Goal: Transaction & Acquisition: Purchase product/service

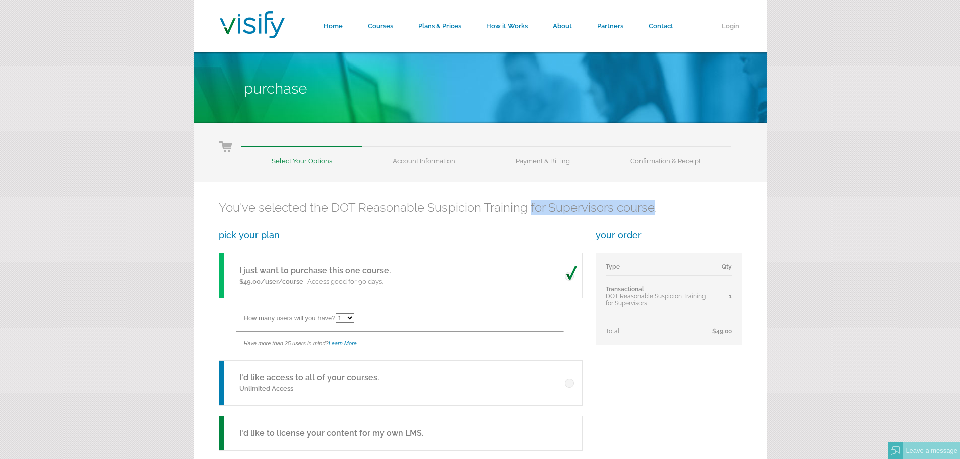
drag, startPoint x: 527, startPoint y: 204, endPoint x: 666, endPoint y: 211, distance: 138.8
click at [653, 213] on h2 "You've selected the DOT Reasonable Suspicion Training for Supervisors course." at bounding box center [480, 207] width 523 height 15
click at [685, 207] on h2 "You've selected the DOT Reasonable Suspicion Training for Supervisors course." at bounding box center [480, 207] width 523 height 15
drag, startPoint x: 269, startPoint y: 207, endPoint x: 293, endPoint y: 210, distance: 24.9
click at [293, 210] on h2 "You've selected the DOT Reasonable Suspicion Training for Supervisors course." at bounding box center [480, 207] width 523 height 15
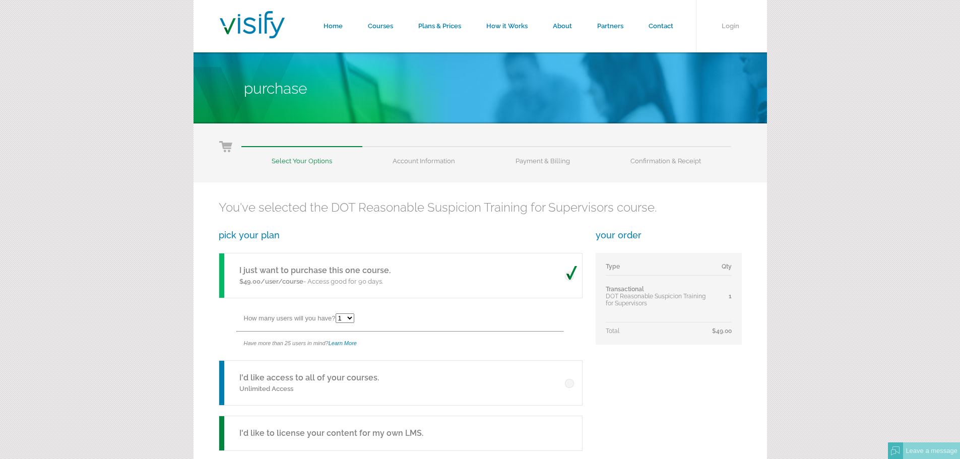
click at [338, 210] on h2 "You've selected the DOT Reasonable Suspicion Training for Supervisors course." at bounding box center [480, 207] width 523 height 15
drag, startPoint x: 338, startPoint y: 210, endPoint x: 442, endPoint y: 220, distance: 104.2
click at [441, 220] on div "You've selected the DOT Reasonable Suspicion Training for Supervisors course. p…" at bounding box center [479, 348] width 573 height 332
click at [477, 203] on h2 "You've selected the DOT Reasonable Suspicion Training for Supervisors course." at bounding box center [480, 207] width 523 height 15
click at [494, 198] on div "You've selected the DOT Reasonable Suspicion Training for Supervisors course. p…" at bounding box center [479, 348] width 573 height 332
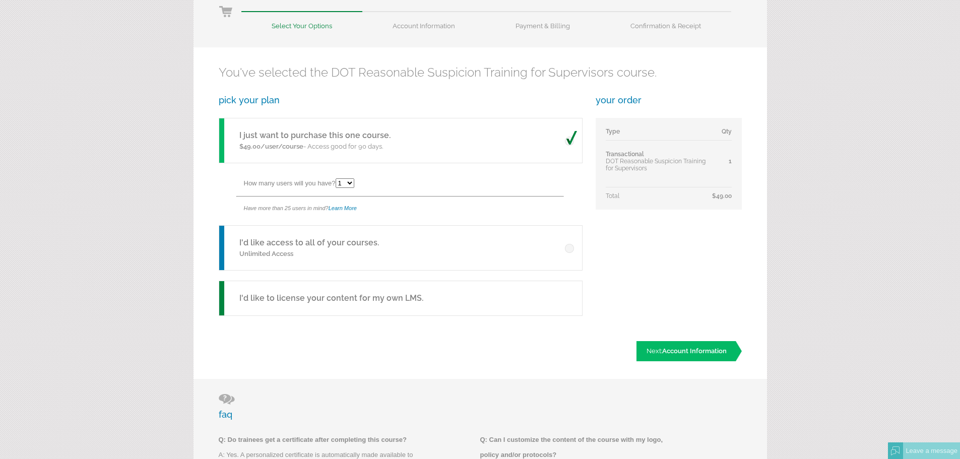
scroll to position [101, 0]
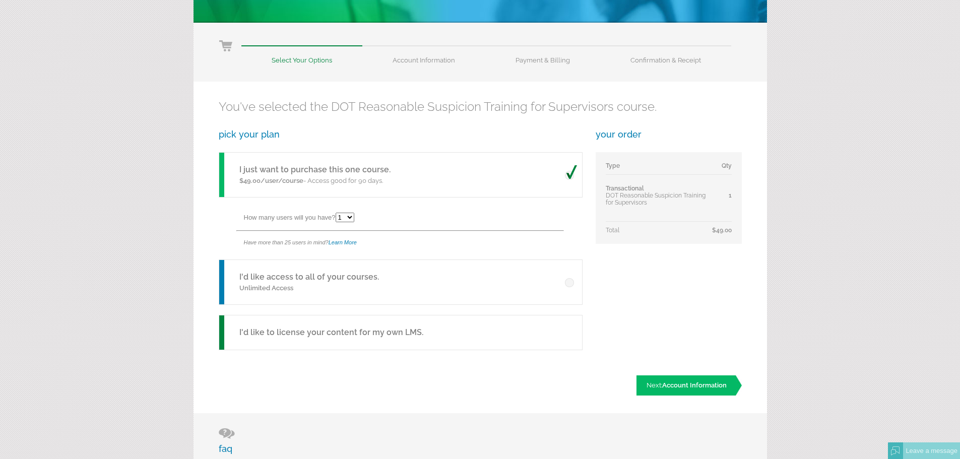
click at [275, 172] on h5 "I just want to purchase this one course." at bounding box center [314, 170] width 151 height 12
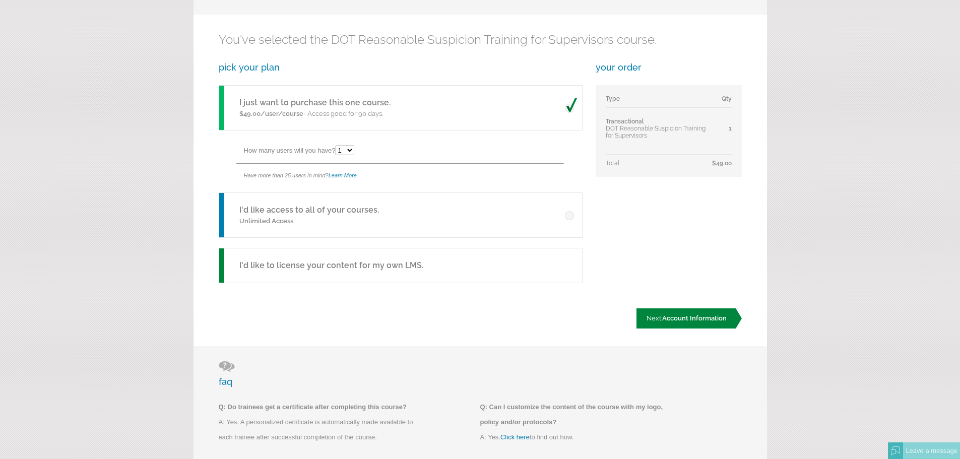
scroll to position [151, 0]
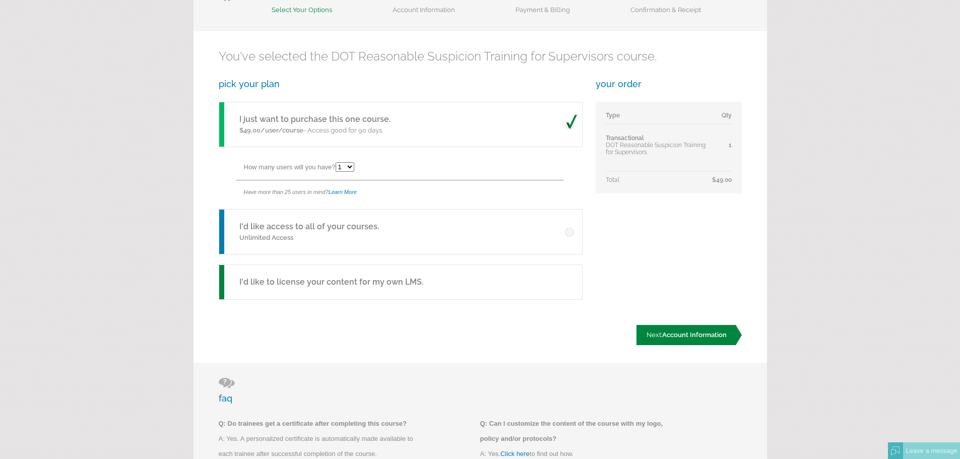
click at [688, 334] on span "Account Information" at bounding box center [694, 335] width 64 height 8
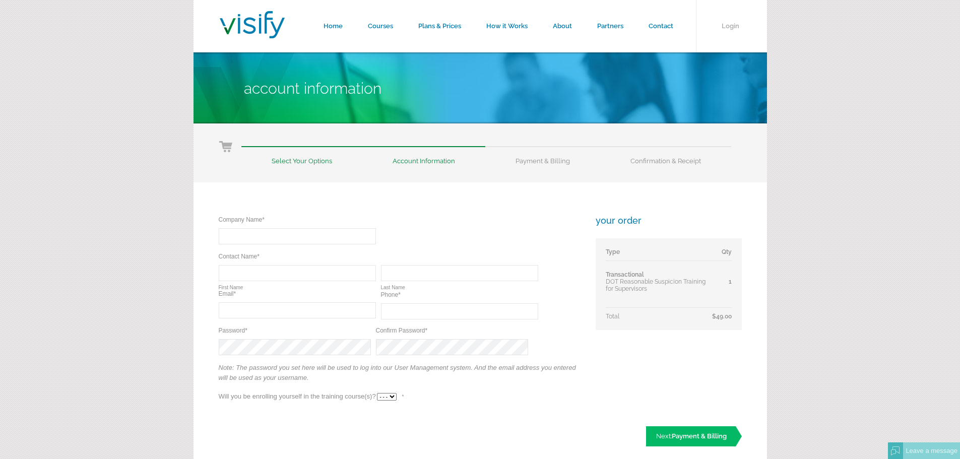
click at [318, 230] on input "text" at bounding box center [297, 236] width 157 height 16
click at [429, 314] on input "text" at bounding box center [459, 311] width 157 height 16
type input "(214) 907-9725"
click at [252, 279] on input "text" at bounding box center [297, 273] width 157 height 16
type input "Giraldo"
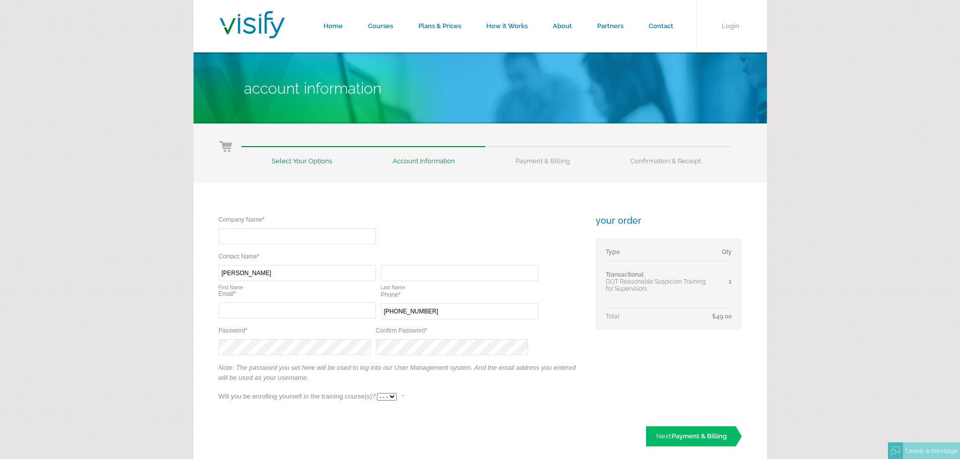
click at [408, 270] on input "text" at bounding box center [459, 273] width 157 height 16
type input "Cruz-Ramos"
click at [268, 235] on input "text" at bounding box center [297, 236] width 157 height 16
click at [387, 400] on select "- - - Yes No" at bounding box center [387, 397] width 20 height 8
select select "Yes"
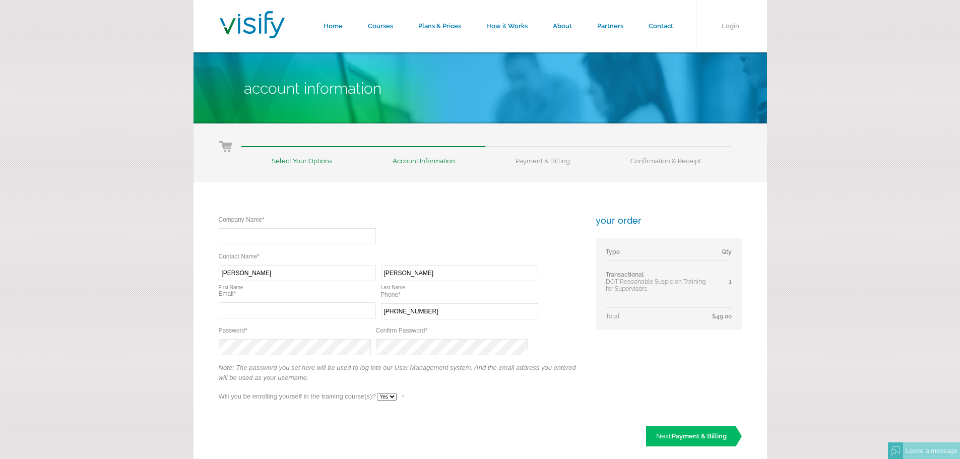
click at [377, 393] on select "- - - Yes No" at bounding box center [387, 397] width 20 height 8
click at [240, 305] on input "text" at bounding box center [297, 310] width 157 height 16
click at [214, 334] on div "Company Name* Required Contact Name* Required Required Giraldo First Name Cruz-…" at bounding box center [479, 331] width 573 height 299
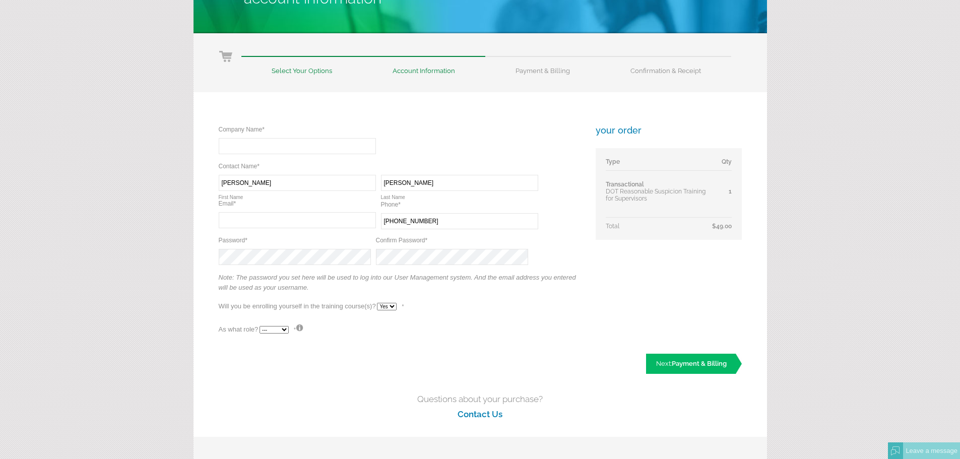
scroll to position [101, 0]
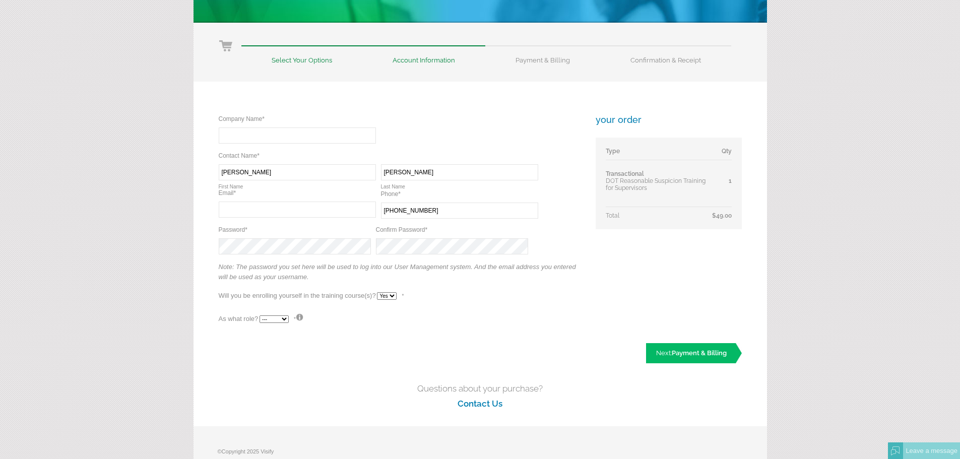
click at [426, 213] on input "(214) 907-9725" at bounding box center [459, 211] width 157 height 16
click at [426, 212] on input "(214) 907-9725" at bounding box center [459, 211] width 157 height 16
click at [432, 212] on input "(214) 907-9725" at bounding box center [459, 211] width 157 height 16
type input "(214) 907-8930"
click at [250, 137] on input "text" at bounding box center [297, 135] width 157 height 16
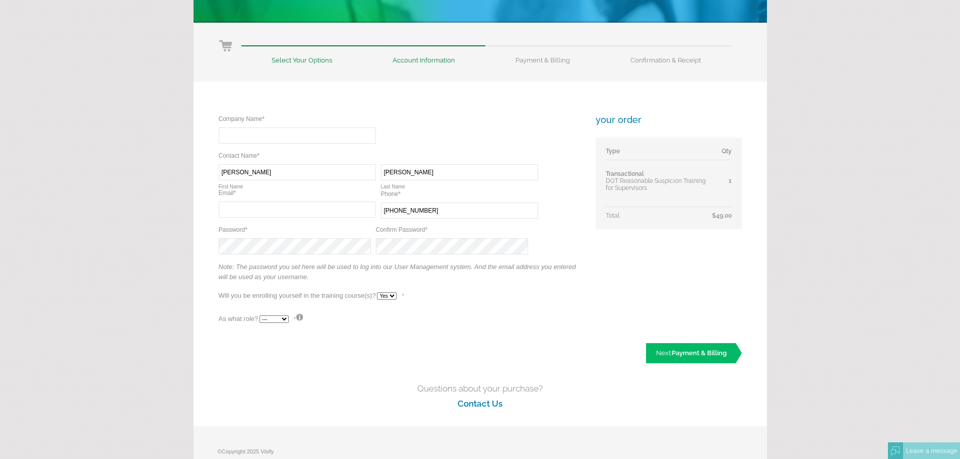
click at [235, 209] on input "text" at bounding box center [297, 210] width 157 height 16
click at [253, 207] on input "text" at bounding box center [297, 210] width 157 height 16
type input "chinocruz10@yahoo.com"
click at [261, 138] on input "text" at bounding box center [297, 135] width 157 height 16
click at [237, 132] on input "GCR trucking" at bounding box center [297, 135] width 157 height 16
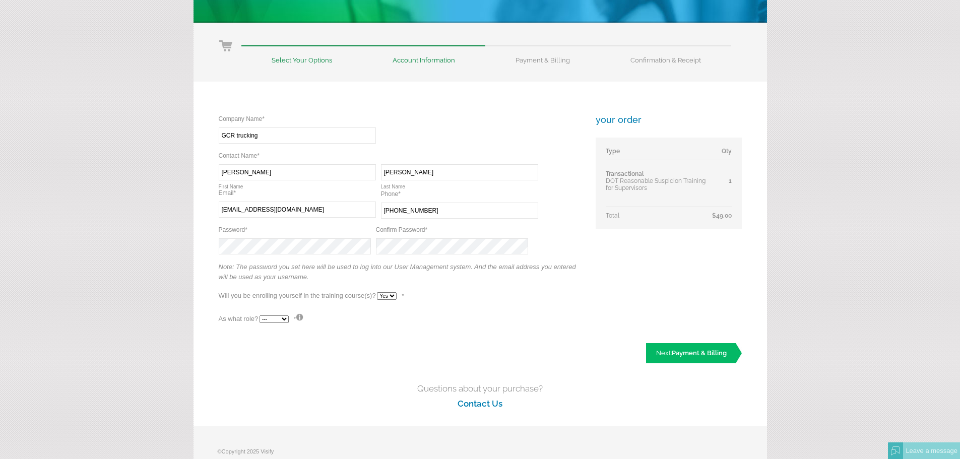
click at [238, 133] on input "GCR trucking" at bounding box center [297, 135] width 157 height 16
type input "GCR Trucking"
click at [439, 137] on div "Company Name* Required GCR Trucking Contact Name* Required Required Giraldo Fir…" at bounding box center [400, 221] width 363 height 214
click at [118, 238] on form "Home Courses Plans & Prices How it Works About Partners Contact Login Account I…" at bounding box center [480, 208] width 960 height 619
click at [516, 282] on p "Note: The password you set here will be used to log into our User Management sy…" at bounding box center [400, 275] width 363 height 25
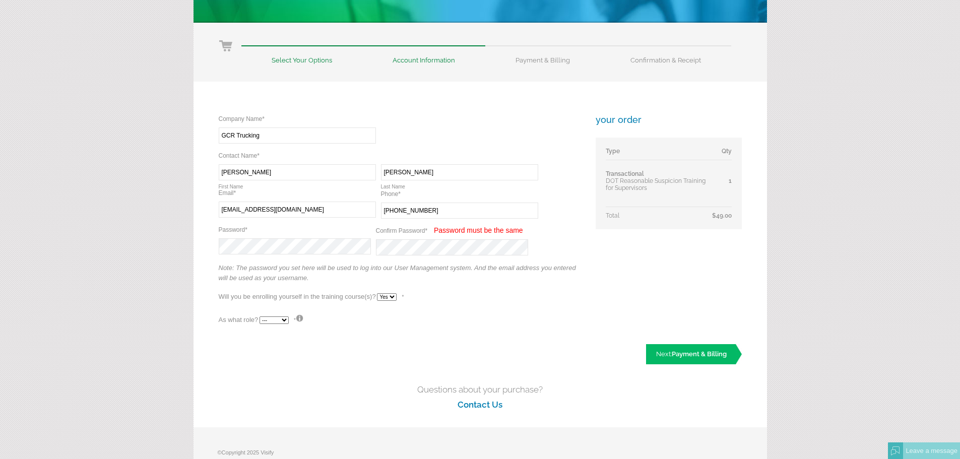
click at [277, 318] on select "--- Teacher Student" at bounding box center [273, 320] width 29 height 8
click at [277, 318] on select "--- Teacher Student" at bounding box center [273, 319] width 29 height 8
click at [279, 318] on select "--- Teacher Student" at bounding box center [273, 319] width 29 height 8
select select "True"
click at [259, 315] on select "--- Teacher Student" at bounding box center [273, 319] width 29 height 8
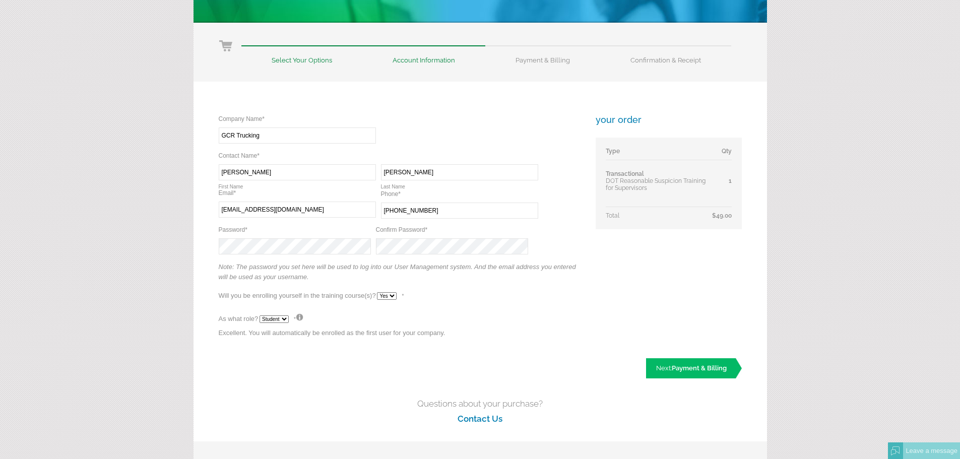
click at [505, 345] on div "Company Name* Required GCR Trucking Contact Name* Required Required Giraldo Fir…" at bounding box center [479, 239] width 573 height 314
click at [700, 371] on span "Payment & Billing" at bounding box center [699, 368] width 55 height 8
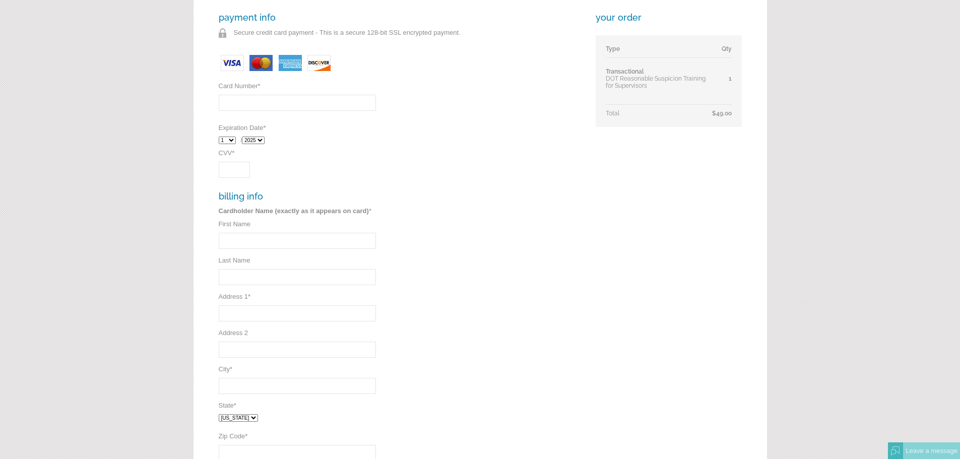
scroll to position [202, 0]
click at [237, 108] on input "Card Number *" at bounding box center [297, 104] width 157 height 16
drag, startPoint x: 467, startPoint y: 141, endPoint x: 481, endPoint y: 145, distance: 14.7
click at [477, 143] on div "1 2 3 4 5 6 7 8 9 10 11 12 / 2025 2026 2027 2028 2029 2030 2031 2032" at bounding box center [400, 142] width 363 height 18
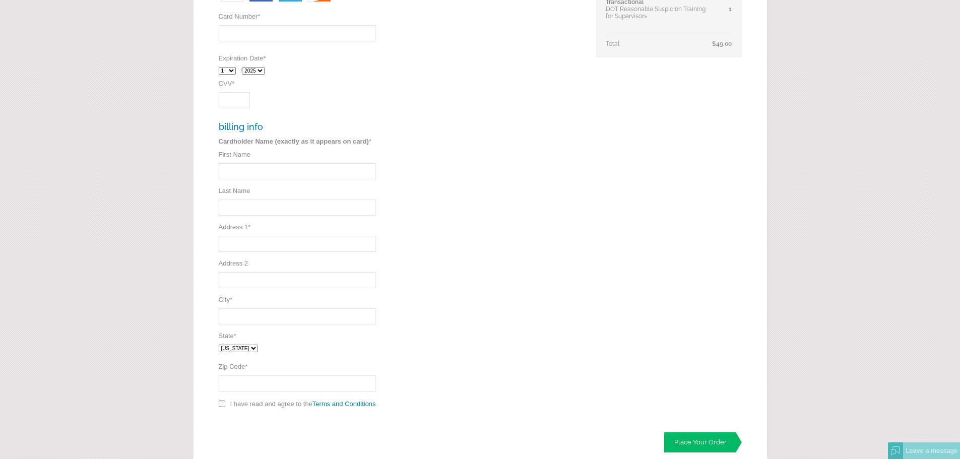
scroll to position [302, 0]
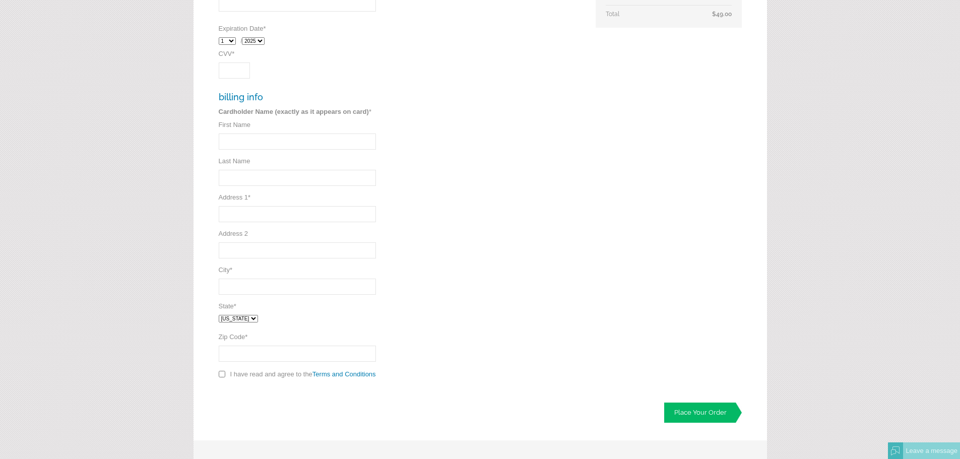
drag, startPoint x: 261, startPoint y: 313, endPoint x: 269, endPoint y: 316, distance: 8.8
click at [262, 313] on div "payment info Secure credit card payment - This is a secure 128-bit SSL encrypte…" at bounding box center [400, 149] width 363 height 472
click at [258, 317] on select "Alabama Alaska Arizona Arkansas California Colorado Connecticut District of Col…" at bounding box center [238, 319] width 39 height 8
select select "TX"
click at [219, 315] on select "Alabama Alaska Arizona Arkansas California Colorado Connecticut District of Col…" at bounding box center [238, 319] width 39 height 8
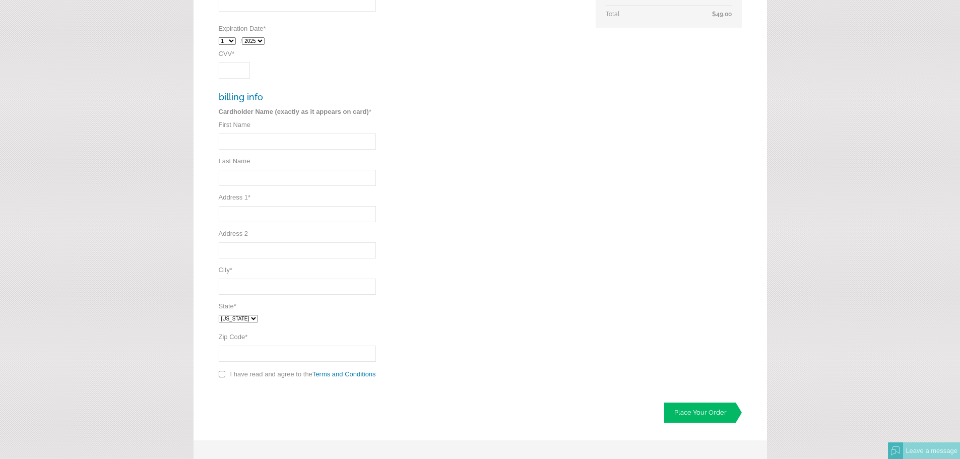
click at [286, 356] on input "Zip Code *" at bounding box center [297, 354] width 157 height 16
type input "76002"
click at [247, 291] on input "City *" at bounding box center [297, 287] width 157 height 16
type input "Arlington"
type input "1309 kilkenny dr"
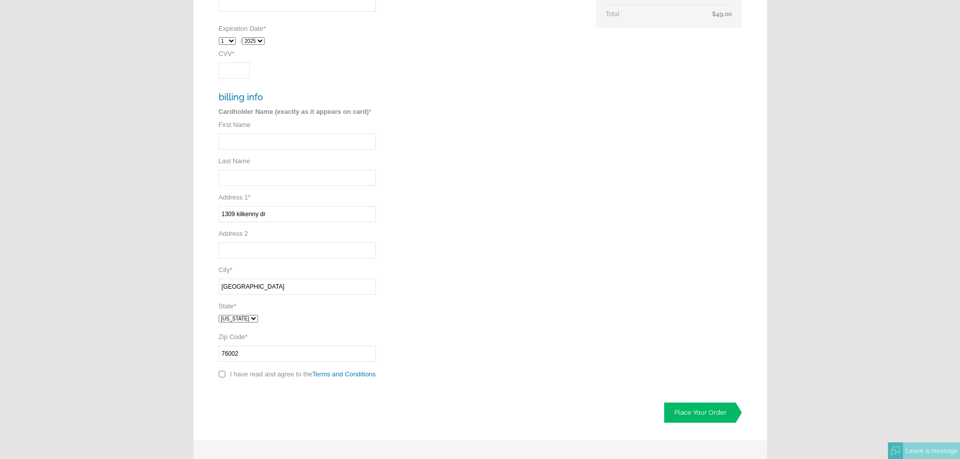
click at [240, 148] on input "First Name" at bounding box center [297, 142] width 157 height 16
drag, startPoint x: 570, startPoint y: 175, endPoint x: 563, endPoint y: 174, distance: 7.2
click at [570, 175] on div "payment info Secure credit card payment - This is a secure 128-bit SSL encrypte…" at bounding box center [400, 149] width 363 height 472
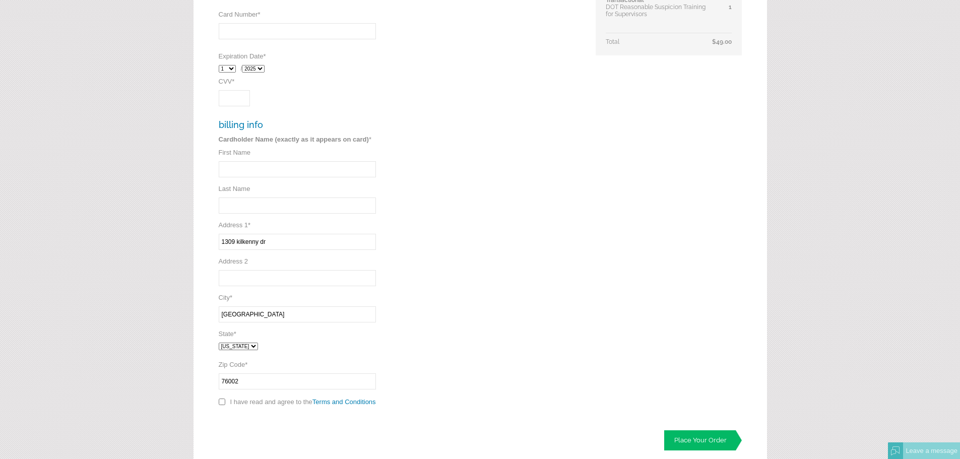
scroll to position [202, 0]
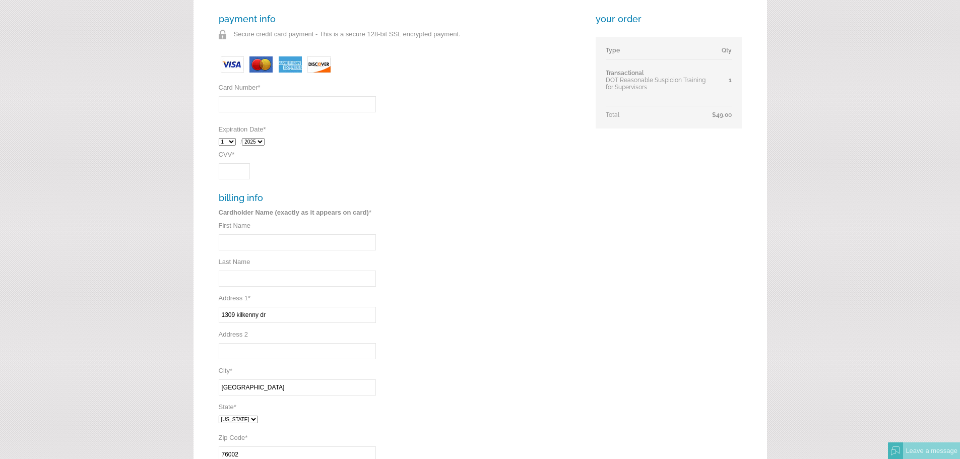
click at [226, 177] on input "CVV *" at bounding box center [234, 171] width 31 height 16
click at [290, 96] on input "Card Number *" at bounding box center [297, 104] width 157 height 16
click at [305, 106] on input "Card Number *" at bounding box center [297, 104] width 157 height 16
click at [241, 109] on input "Card Number *" at bounding box center [297, 104] width 157 height 16
type input "[CREDIT_CARD_NUMBER]"
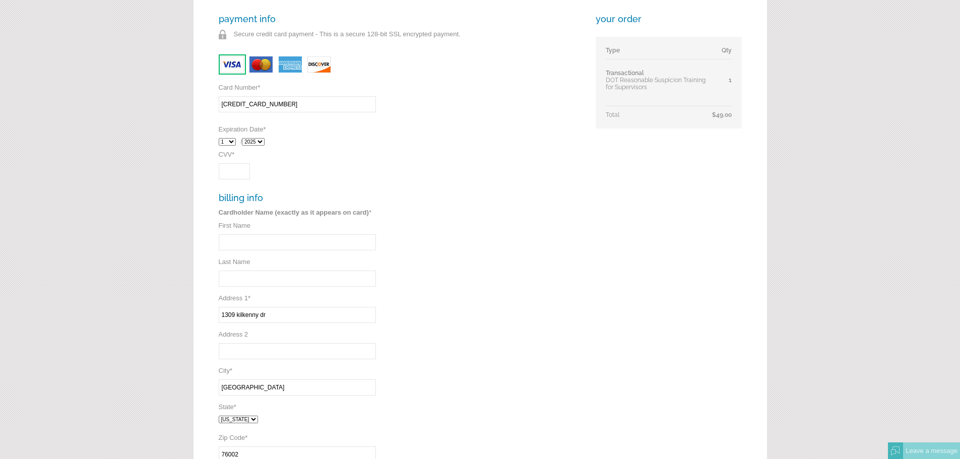
drag, startPoint x: 447, startPoint y: 100, endPoint x: 421, endPoint y: 95, distance: 27.3
click at [449, 94] on div "payment info Secure credit card payment - This is a secure 128-bit SSL encrypte…" at bounding box center [400, 250] width 363 height 472
click at [225, 174] on input "CVV *" at bounding box center [234, 171] width 31 height 16
type input "643"
click at [454, 145] on div "1 2 3 4 5 6 7 8 9 10 11 12 / 2025 2026 2027 2028 2029 2030 2031 2032" at bounding box center [400, 142] width 363 height 18
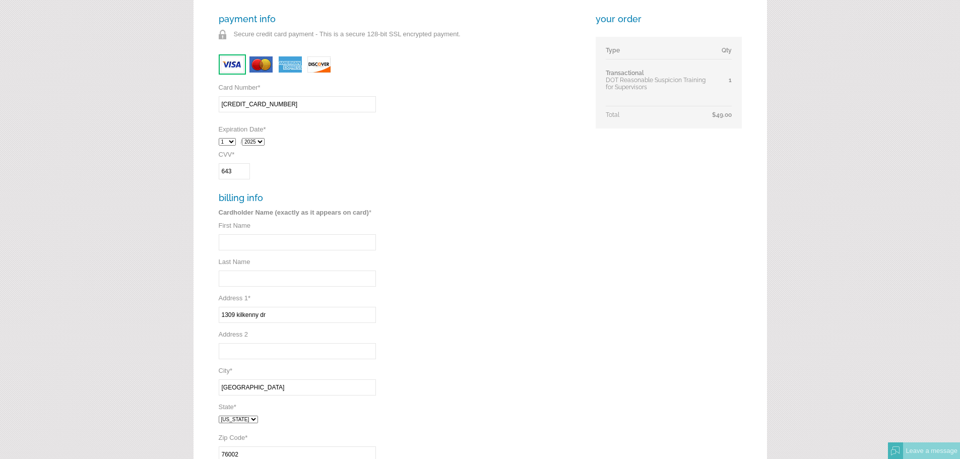
click at [259, 243] on input "First Name" at bounding box center [297, 242] width 157 height 16
type input "yoanna"
click at [259, 273] on input "Last Name" at bounding box center [297, 279] width 157 height 16
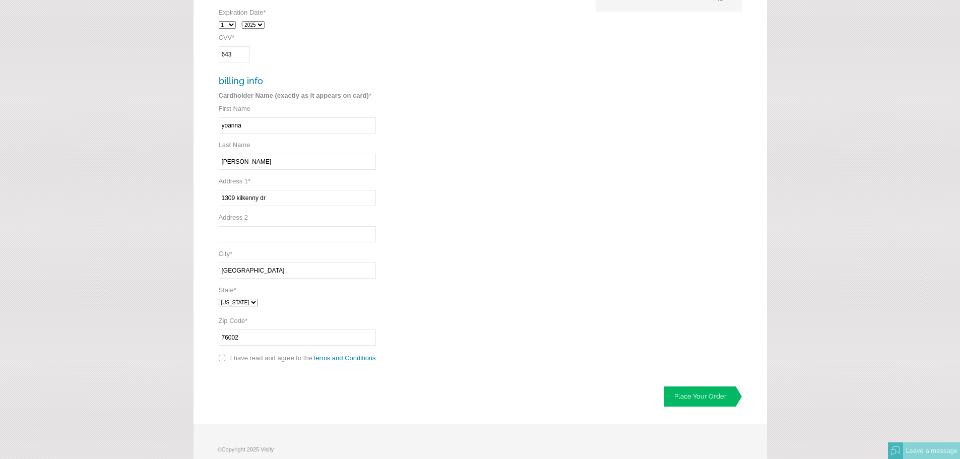
scroll to position [353, 0]
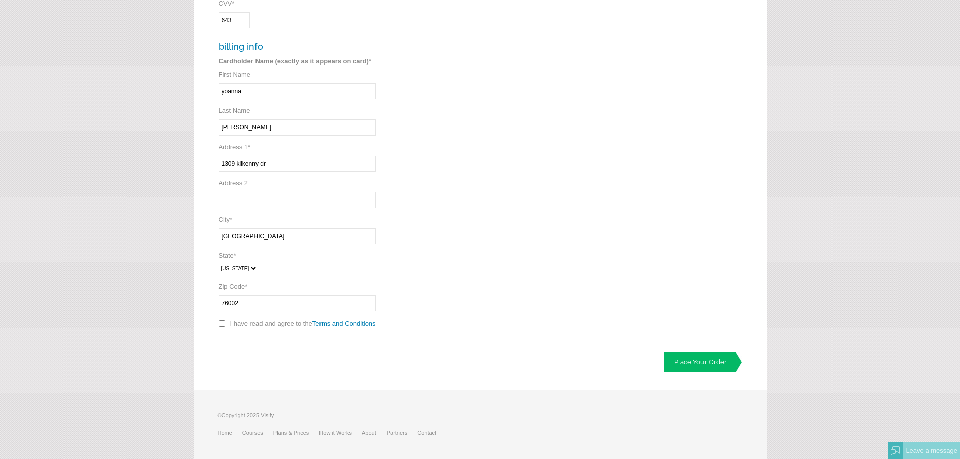
type input "tejeda lopez"
click at [494, 262] on div "payment info Secure credit card payment - This is a secure 128-bit SSL encrypte…" at bounding box center [400, 98] width 363 height 472
click at [700, 358] on link "Place Your Order" at bounding box center [703, 362] width 78 height 20
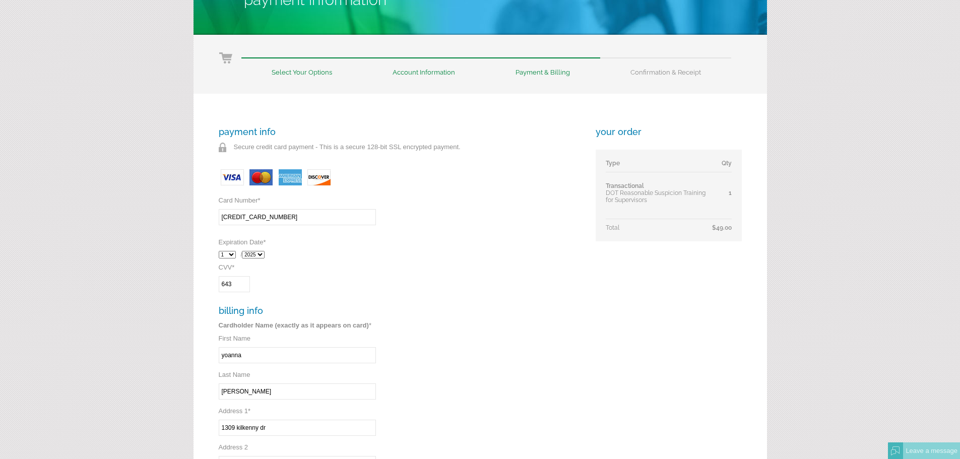
scroll to position [302, 0]
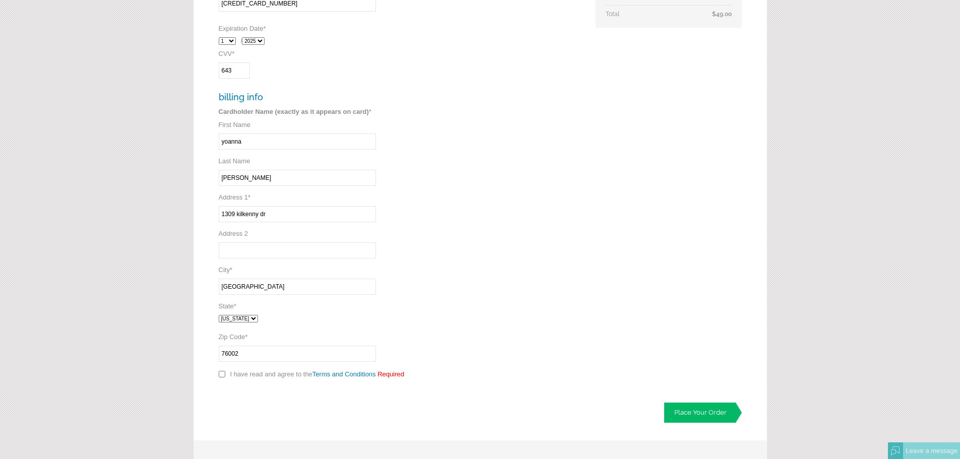
click at [240, 376] on label "I have read and agree to the Terms and Conditions" at bounding box center [304, 374] width 148 height 8
click at [219, 372] on input "checkbox" at bounding box center [222, 374] width 7 height 7
checkbox input "true"
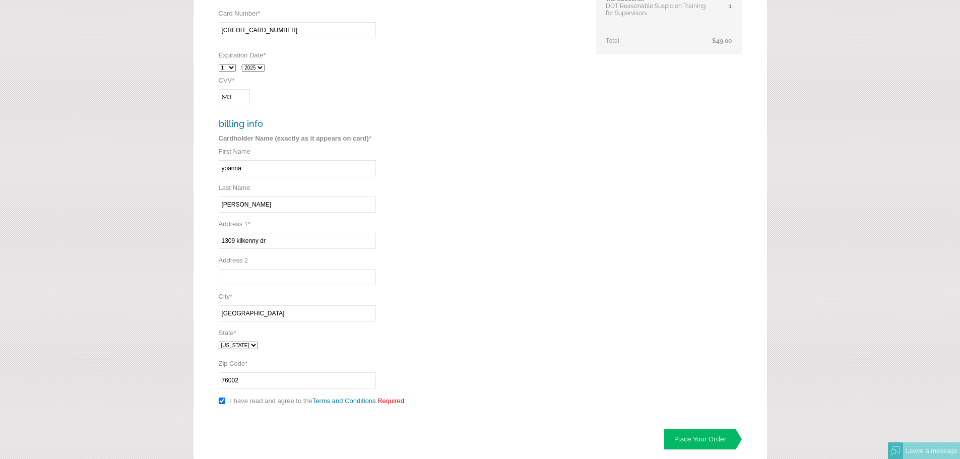
scroll to position [375, 0]
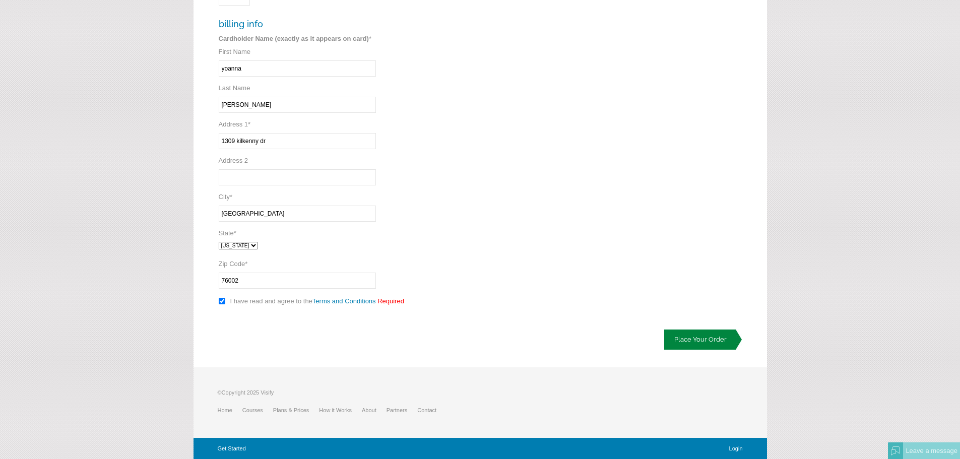
click at [685, 341] on link "Place Your Order" at bounding box center [703, 340] width 78 height 20
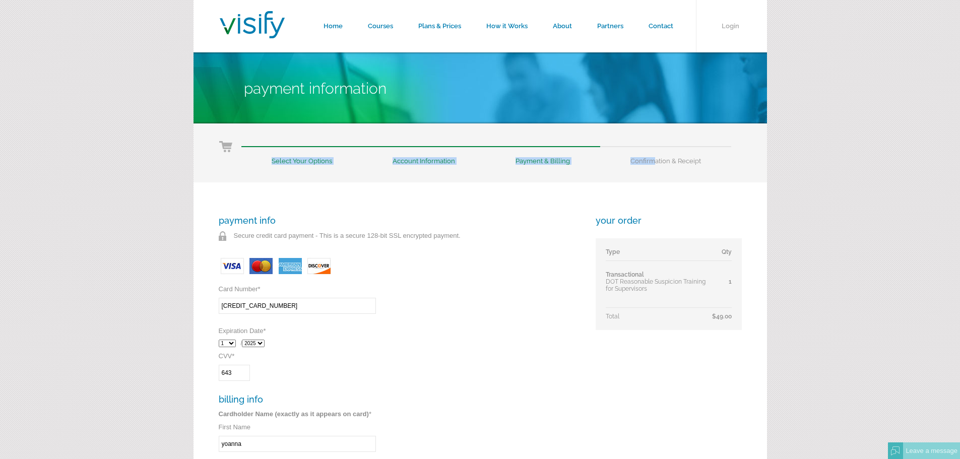
drag, startPoint x: 653, startPoint y: 160, endPoint x: 712, endPoint y: 166, distance: 59.2
click at [712, 166] on div "Select Your Options Account Information Payment & Billing Confirmation & Receipt" at bounding box center [479, 152] width 573 height 59
click at [698, 163] on li "Confirmation & Receipt" at bounding box center [665, 155] width 131 height 19
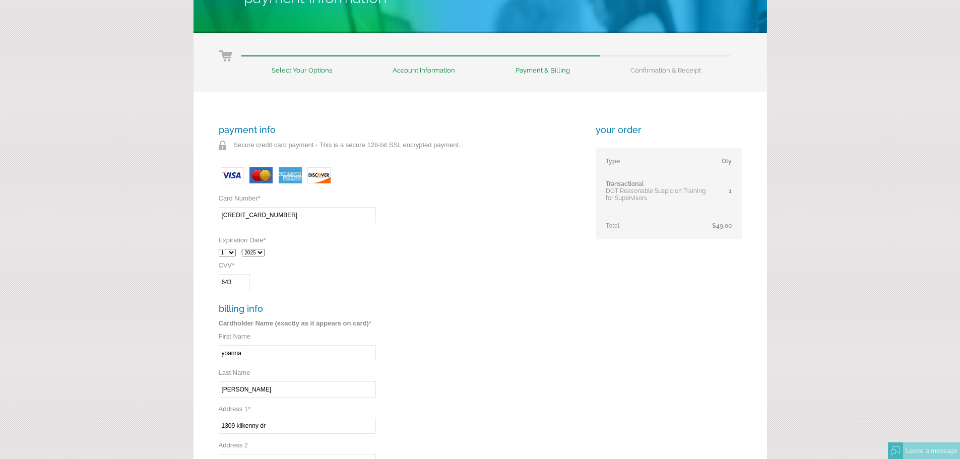
scroll to position [101, 0]
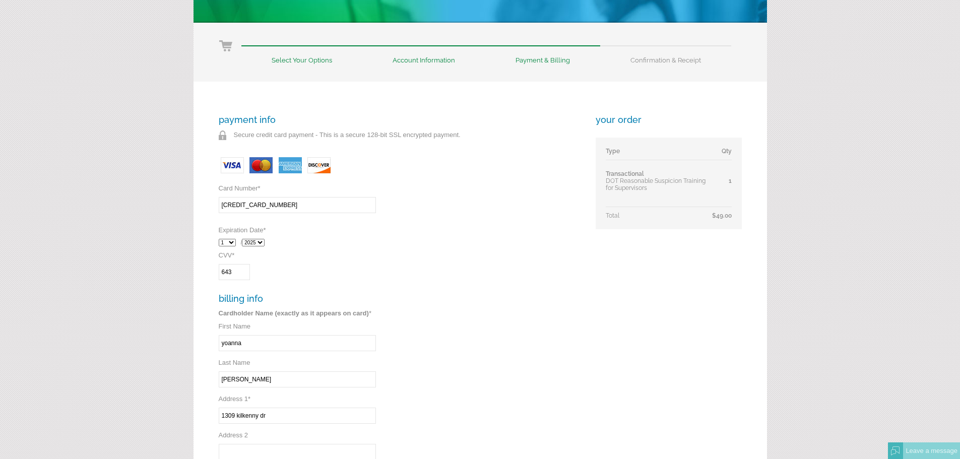
click at [223, 242] on select "1 2 3 4 5 6 7 8 9 10 11 12" at bounding box center [227, 243] width 17 height 8
select select "7"
click at [219, 239] on select "1 2 3 4 5 6 7 8 9 10 11 12" at bounding box center [227, 243] width 17 height 8
click at [255, 246] on select "2025 2026 2027 2028 2029 2030 2031 2032" at bounding box center [253, 243] width 23 height 8
select select "2030"
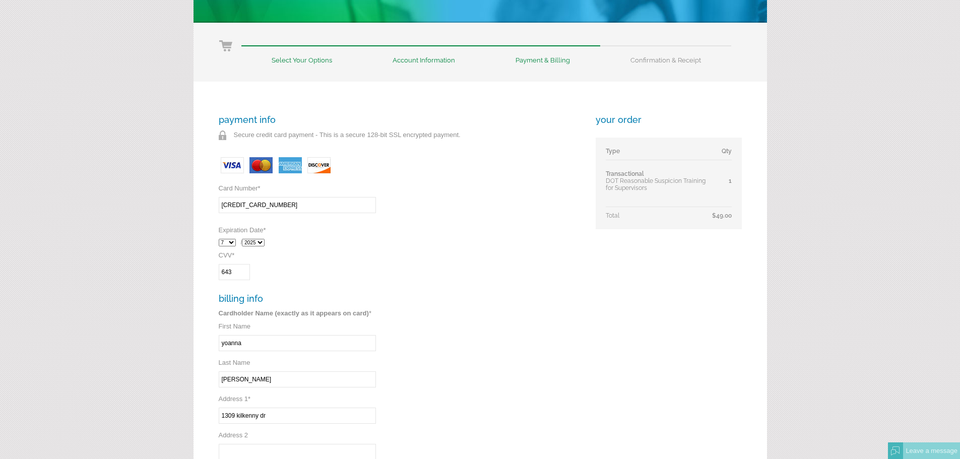
click at [244, 239] on select "2025 2026 2027 2028 2029 2030 2031 2032" at bounding box center [253, 243] width 23 height 8
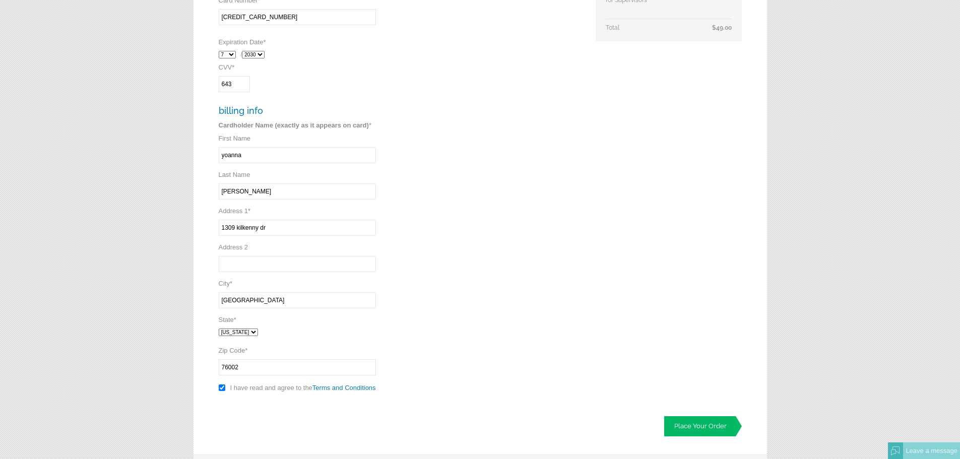
scroll to position [375, 0]
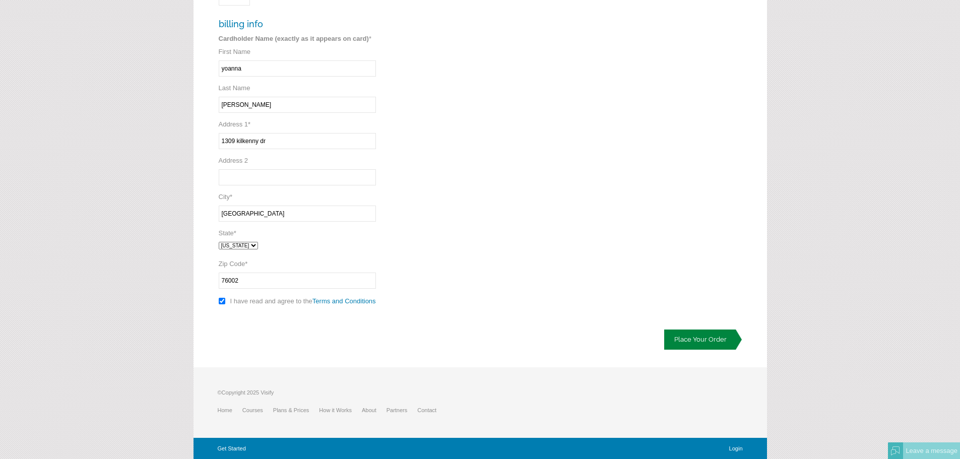
click at [701, 340] on link "Place Your Order" at bounding box center [703, 340] width 78 height 20
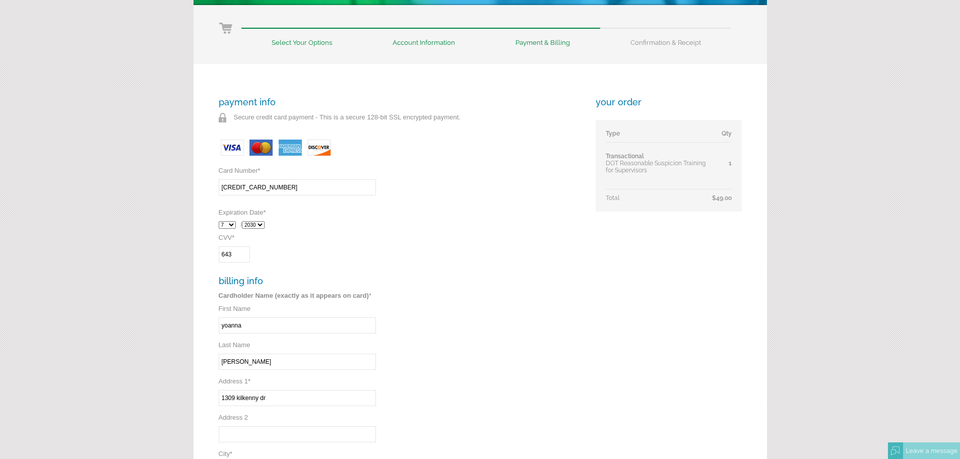
scroll to position [101, 0]
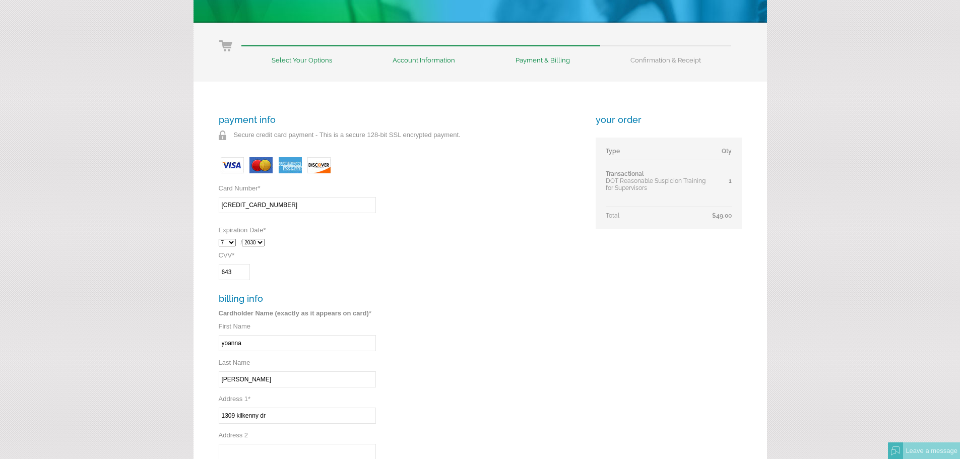
click at [315, 207] on input "[CREDIT_CARD_NUMBER]" at bounding box center [297, 205] width 157 height 16
click at [526, 218] on div "payment info Secure credit card payment - This is a secure 128-bit SSL encrypte…" at bounding box center [400, 350] width 363 height 472
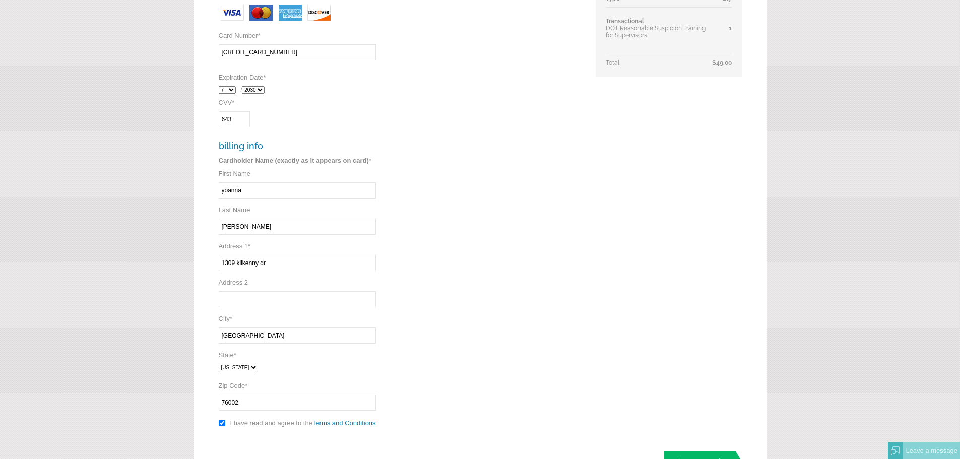
scroll to position [302, 0]
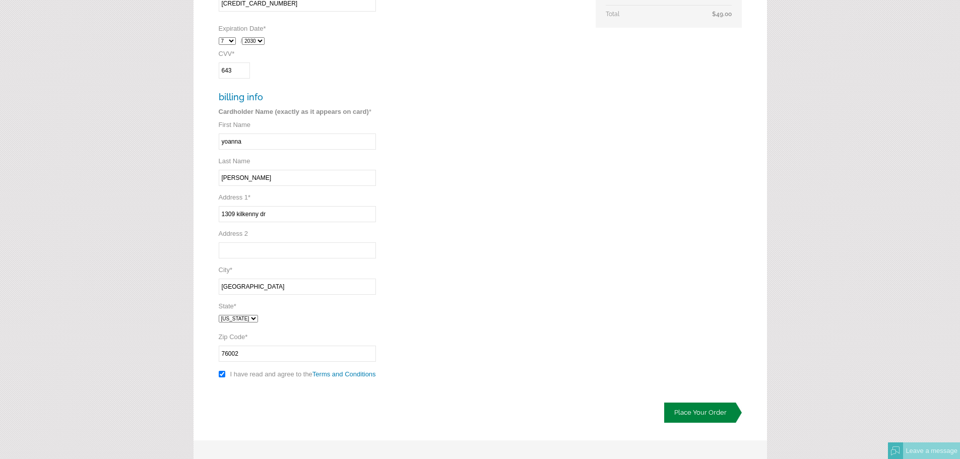
click at [710, 403] on link "Place Your Order" at bounding box center [703, 413] width 78 height 20
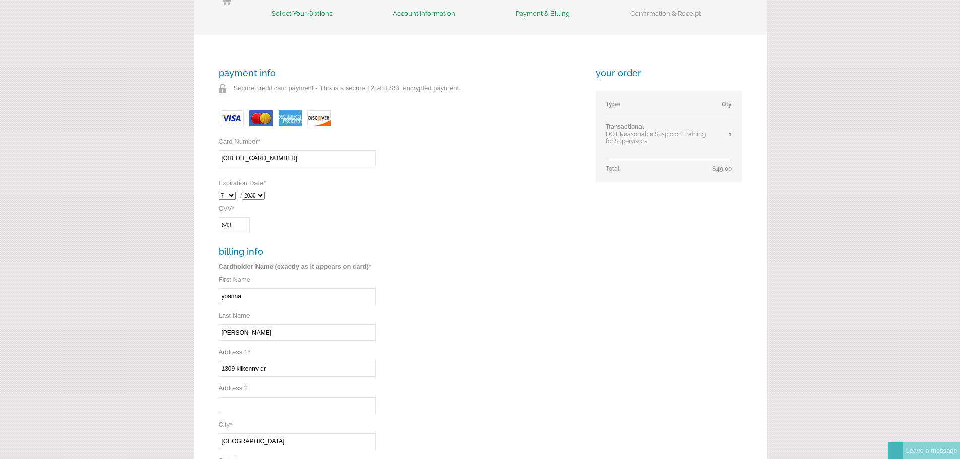
scroll to position [151, 0]
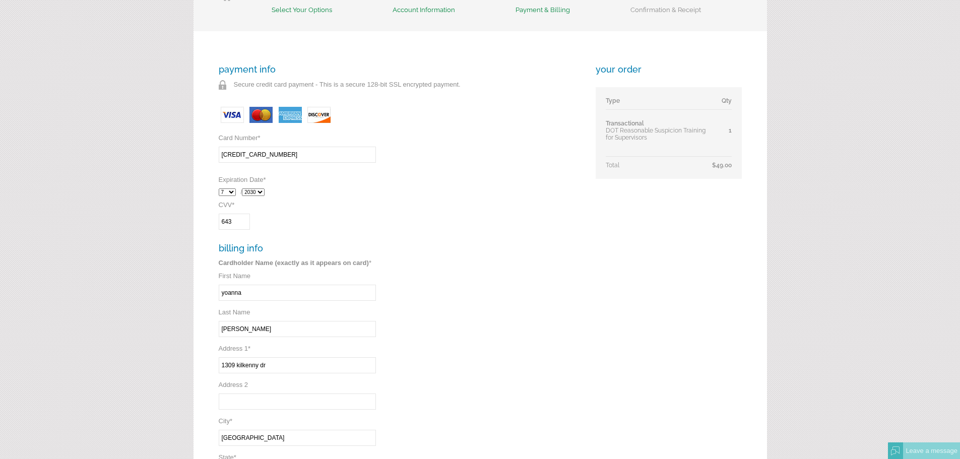
click at [228, 217] on input "643" at bounding box center [234, 222] width 31 height 16
drag, startPoint x: 527, startPoint y: 252, endPoint x: 452, endPoint y: 250, distance: 74.6
click at [524, 251] on h3 "billing info" at bounding box center [400, 248] width 363 height 11
drag, startPoint x: 225, startPoint y: 214, endPoint x: 238, endPoint y: 217, distance: 13.1
click at [233, 216] on input "643" at bounding box center [234, 222] width 31 height 16
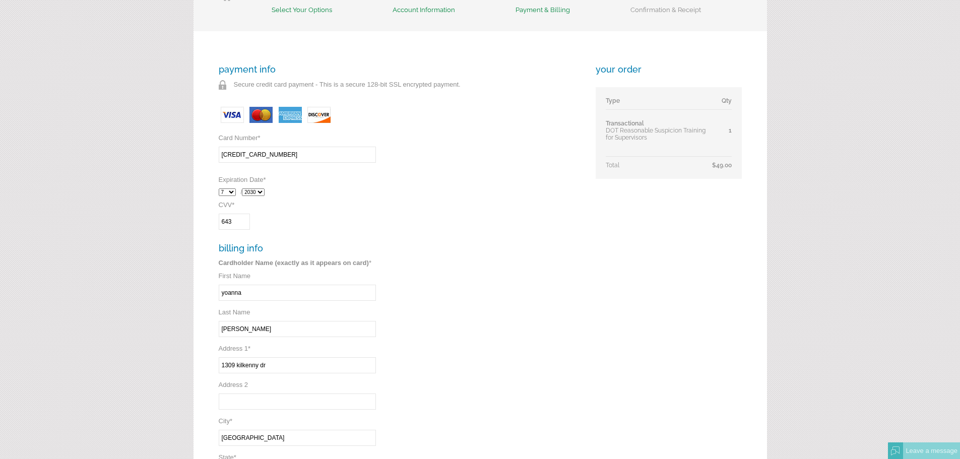
click at [245, 222] on input "643" at bounding box center [234, 222] width 31 height 16
click at [244, 221] on input "643" at bounding box center [234, 222] width 31 height 16
click at [316, 203] on div "payment info Secure credit card payment - This is a secure 128-bit SSL encrypte…" at bounding box center [400, 300] width 363 height 472
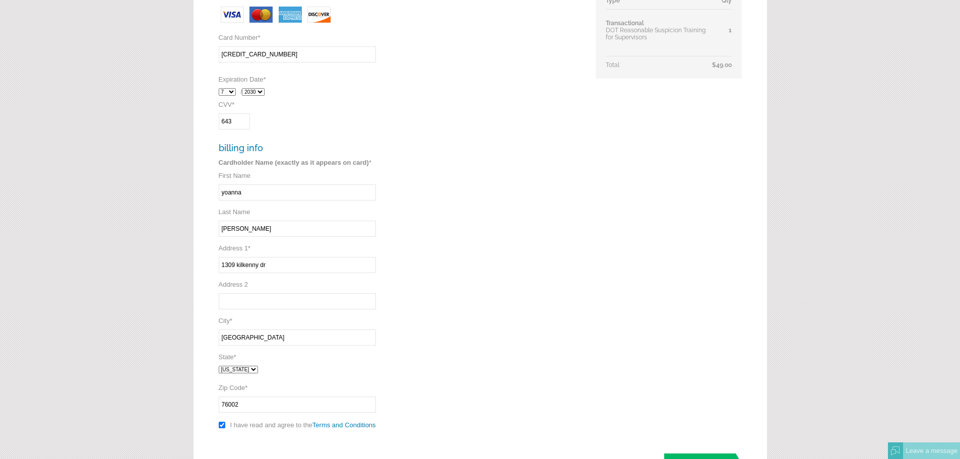
scroll to position [252, 0]
drag, startPoint x: 236, startPoint y: 226, endPoint x: 244, endPoint y: 225, distance: 7.6
click at [237, 226] on input "[PERSON_NAME]" at bounding box center [297, 228] width 157 height 16
click at [242, 227] on input "[PERSON_NAME]" at bounding box center [297, 228] width 157 height 16
click at [239, 227] on input "[PERSON_NAME]" at bounding box center [297, 228] width 157 height 16
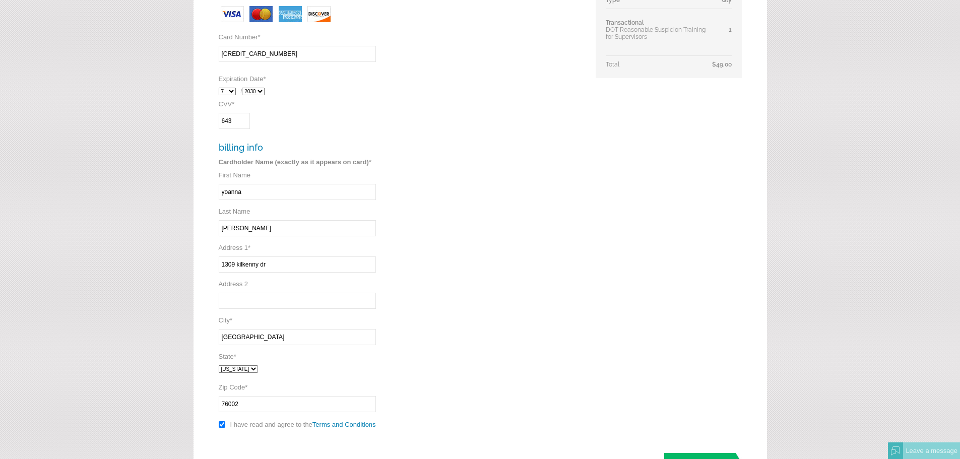
click at [239, 227] on input "[PERSON_NAME]" at bounding box center [297, 228] width 157 height 16
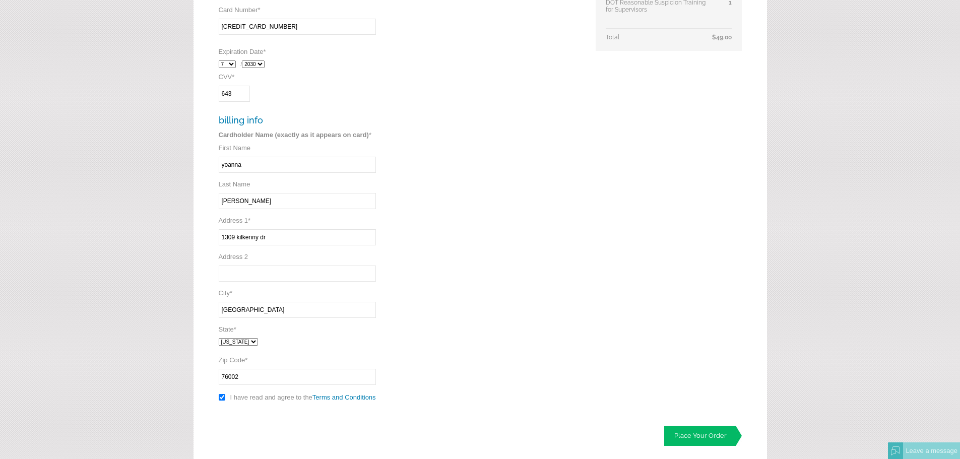
scroll to position [375, 0]
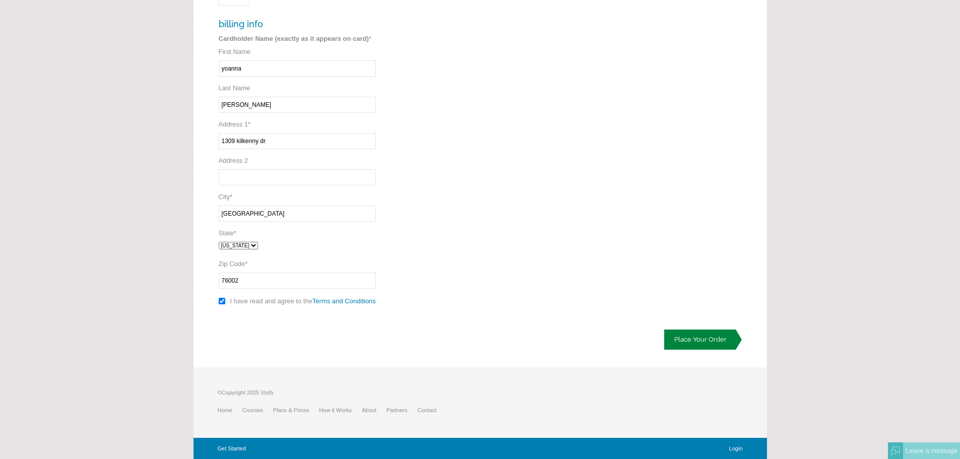
type input "tejeda-lopez"
click at [687, 337] on link "Place Your Order" at bounding box center [703, 340] width 78 height 20
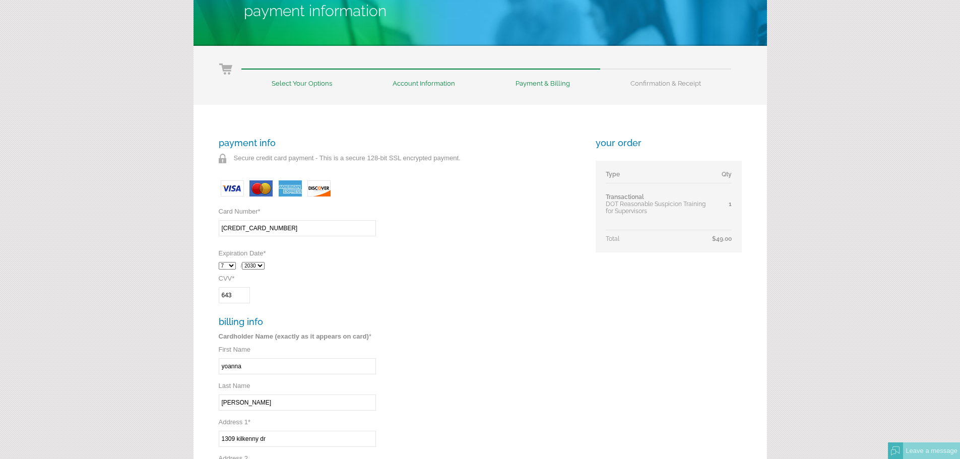
scroll to position [101, 0]
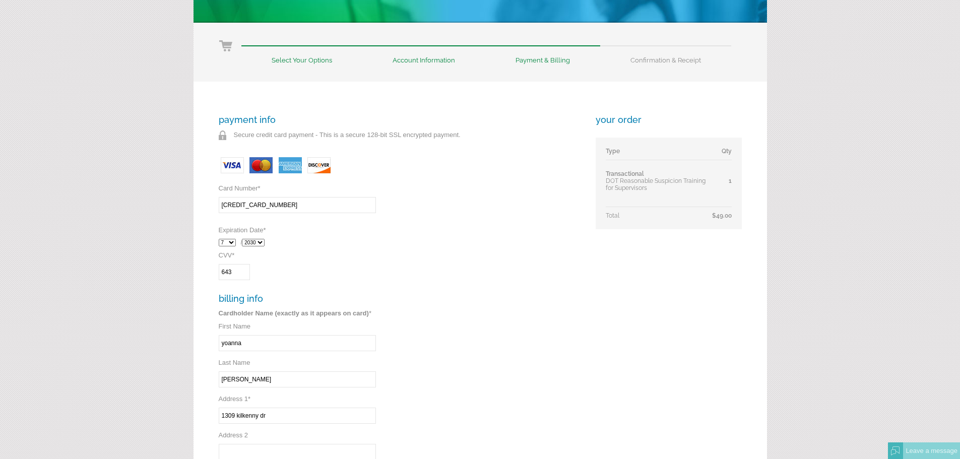
drag, startPoint x: 234, startPoint y: 206, endPoint x: 241, endPoint y: 205, distance: 7.1
click at [234, 206] on input "4610460331786913" at bounding box center [297, 205] width 157 height 16
click at [247, 204] on input "4610460331786913" at bounding box center [297, 205] width 157 height 16
click at [258, 205] on input "4610460331786913" at bounding box center [297, 205] width 157 height 16
click at [262, 203] on input "4610460331786913" at bounding box center [297, 205] width 157 height 16
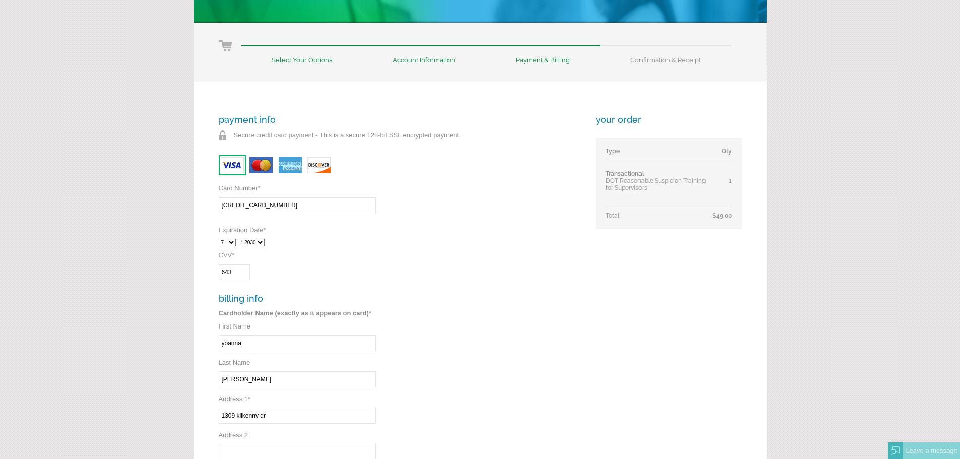
drag, startPoint x: 447, startPoint y: 193, endPoint x: 353, endPoint y: 187, distance: 93.9
click at [424, 188] on div "payment info Secure credit card payment - This is a secure 128-bit SSL encrypte…" at bounding box center [400, 350] width 363 height 472
click at [319, 205] on input "4610460331786913" at bounding box center [297, 205] width 157 height 16
click at [320, 205] on input "4610460331786913" at bounding box center [297, 205] width 157 height 16
click at [320, 206] on input "4610460331786913" at bounding box center [297, 205] width 157 height 16
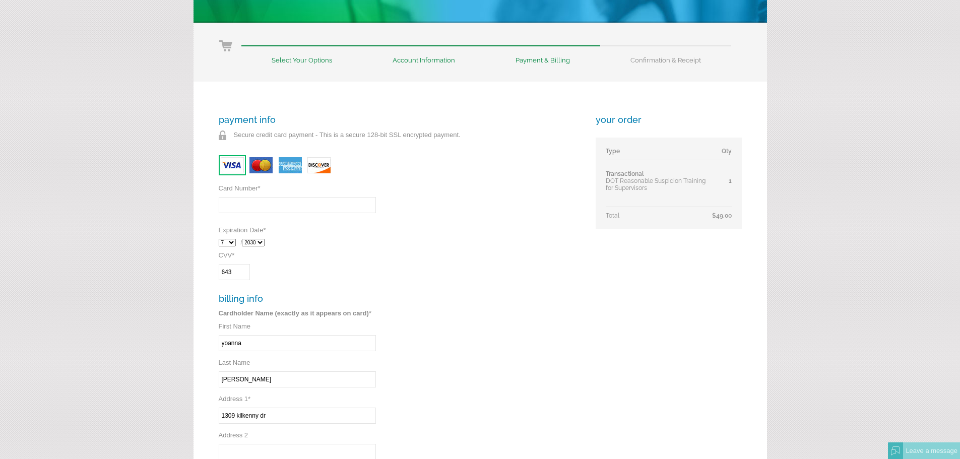
click at [306, 204] on input "Card Number *" at bounding box center [297, 205] width 157 height 16
click at [240, 170] on img at bounding box center [232, 165] width 27 height 20
click at [271, 208] on input "Card Number *" at bounding box center [297, 205] width 157 height 16
click at [291, 206] on input "4610 4603 3178 6" at bounding box center [297, 205] width 157 height 16
type input "4"
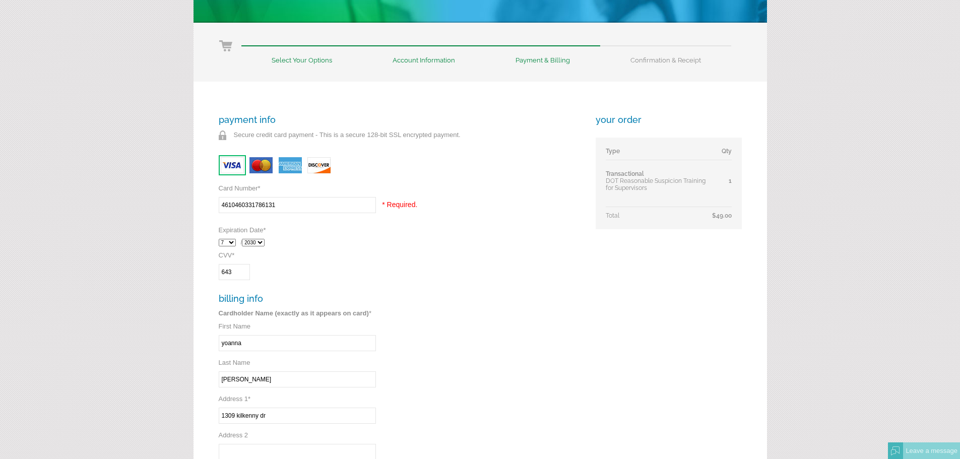
click at [269, 210] on input "4610460331786131" at bounding box center [297, 205] width 157 height 16
type input "4610460331786931"
drag, startPoint x: 409, startPoint y: 240, endPoint x: 399, endPoint y: 238, distance: 10.3
click at [407, 239] on div "1 2 3 4 5 6 7 8 9 10 11 12 / 2025 2026 2027 2028 2029 2030 2031 2032" at bounding box center [400, 243] width 363 height 18
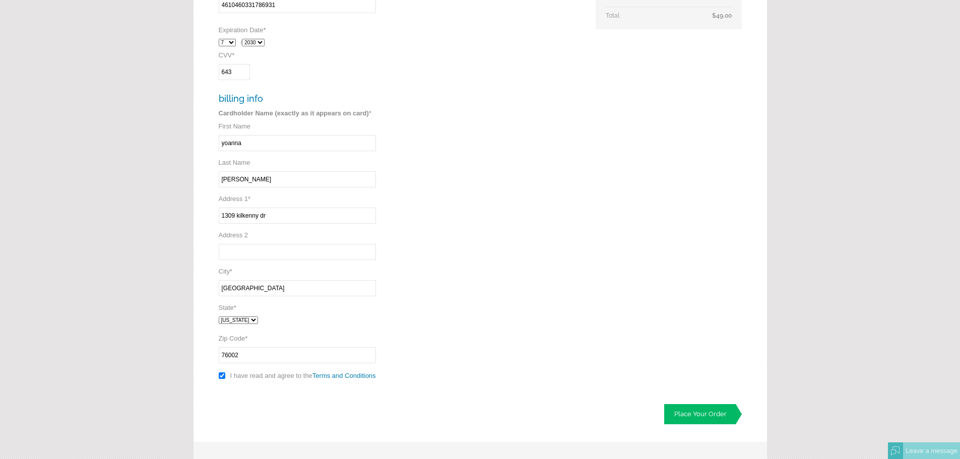
scroll to position [302, 0]
click at [728, 416] on link "Place Your Order" at bounding box center [703, 413] width 78 height 20
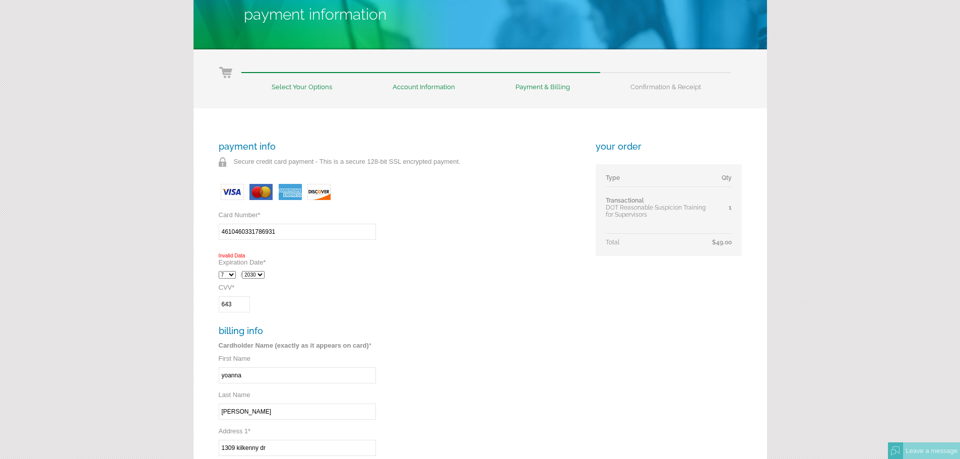
scroll to position [101, 0]
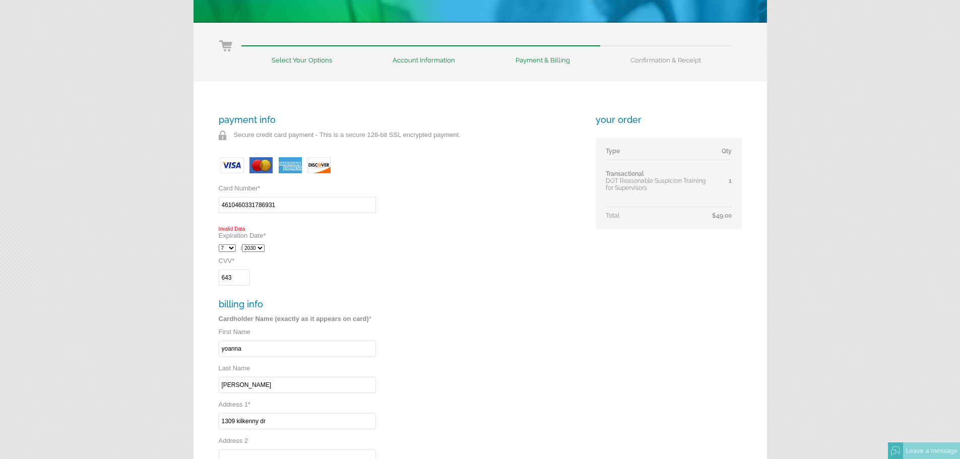
click at [228, 248] on select "1 2 3 4 5 6 7 8 9 10 11 12" at bounding box center [227, 248] width 17 height 8
click at [219, 244] on select "1 2 3 4 5 6 7 8 9 10 11 12" at bounding box center [227, 248] width 17 height 8
click at [259, 244] on div "1 2 3 4 5 6 7 8 9 10 11 12 / 2025 2026 2027 2028 2029 2030 2031 2032" at bounding box center [400, 248] width 363 height 18
drag, startPoint x: 264, startPoint y: 252, endPoint x: 257, endPoint y: 248, distance: 7.9
click at [261, 250] on div "1 2 3 4 5 6 7 8 9 10 11 12 / 2025 2026 2027 2028 2029 2030 2031 2032" at bounding box center [400, 248] width 363 height 18
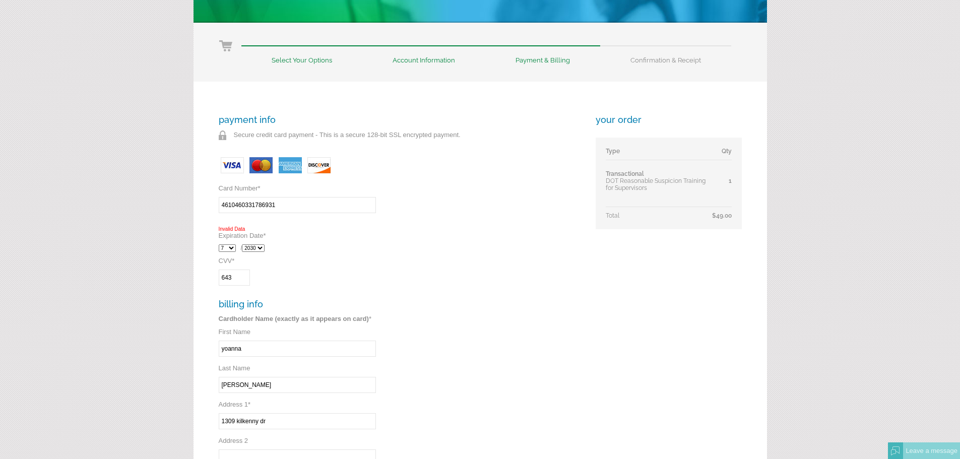
click at [255, 248] on select "2025 2026 2027 2028 2029 2030 2031 2032" at bounding box center [253, 248] width 23 height 8
click at [244, 244] on select "2025 2026 2027 2028 2029 2030 2031 2032" at bounding box center [253, 248] width 23 height 8
click at [232, 280] on input "643" at bounding box center [234, 278] width 31 height 16
click at [330, 270] on div "payment info Secure credit card payment - This is a secure 128-bit SSL encrypte…" at bounding box center [400, 352] width 363 height 477
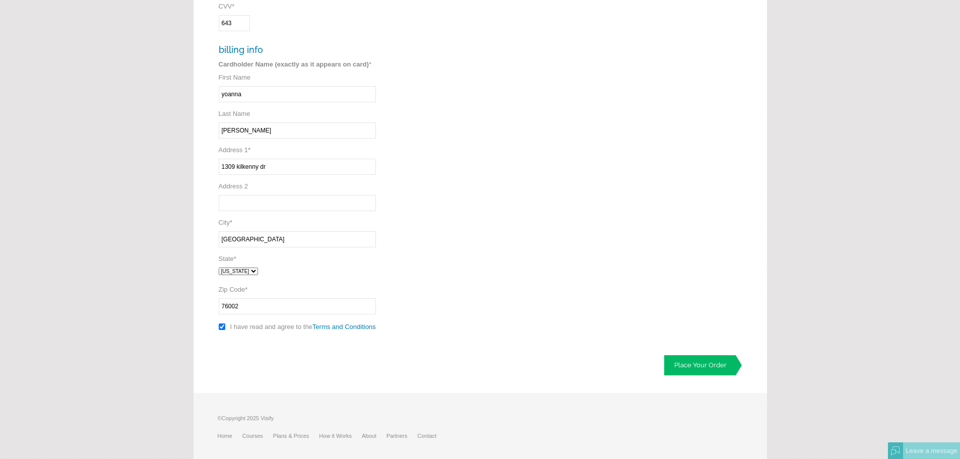
scroll to position [381, 0]
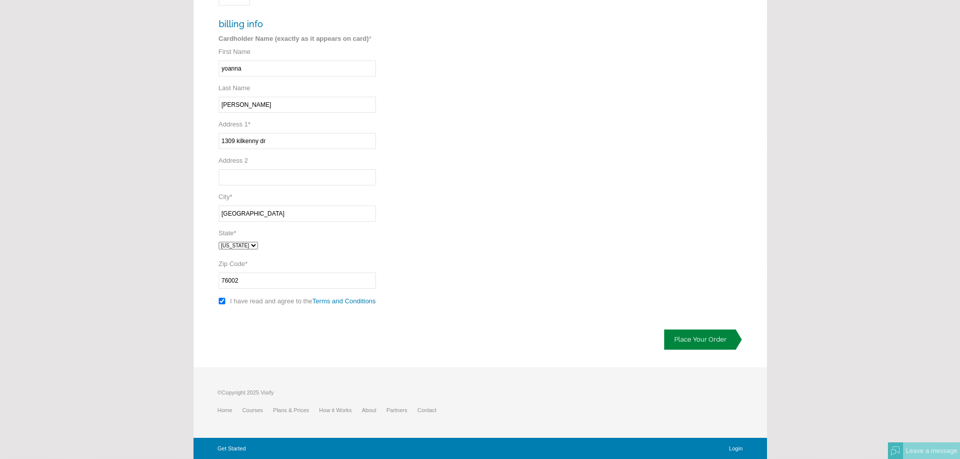
click at [684, 338] on link "Place Your Order" at bounding box center [703, 340] width 78 height 20
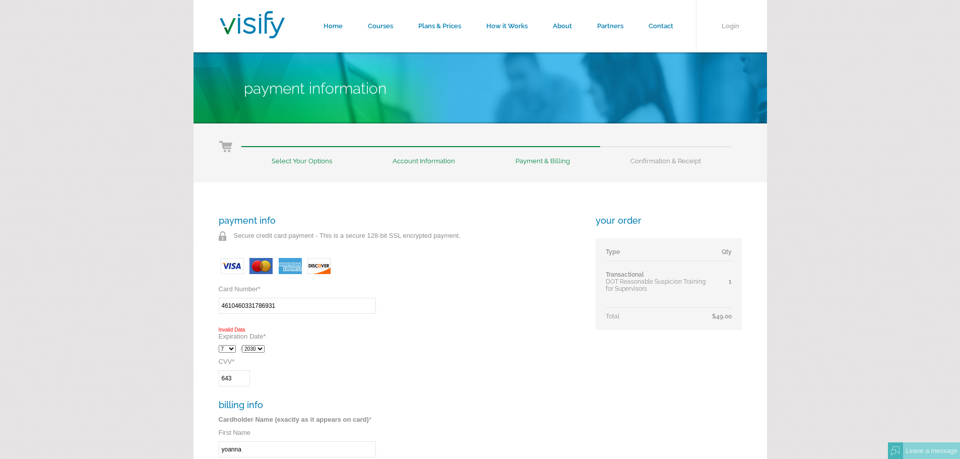
click at [228, 352] on select "1 2 3 4 5 6 7 8 9 10 11 12" at bounding box center [227, 349] width 17 height 8
click at [258, 346] on select "2025 2026 2027 2028 2029 2030 2031 2032" at bounding box center [253, 349] width 23 height 8
click at [244, 345] on select "2025 2026 2027 2028 2029 2030 2031 2032" at bounding box center [253, 349] width 23 height 8
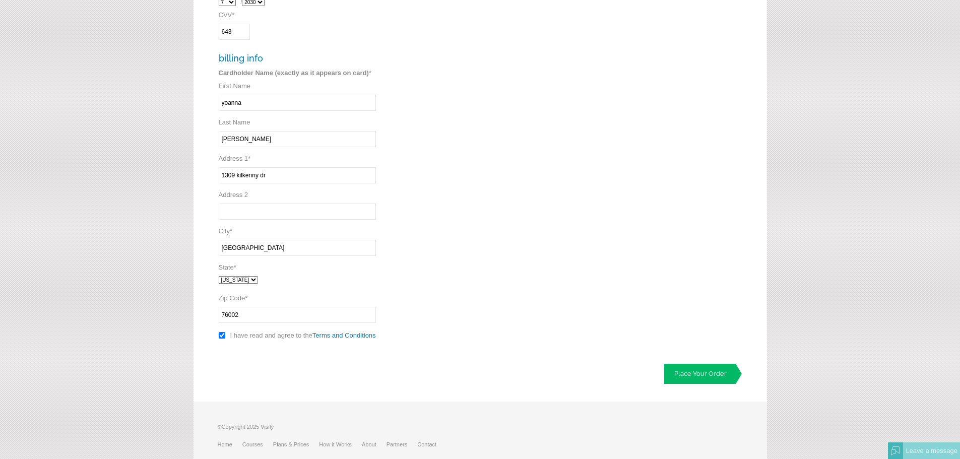
scroll to position [353, 0]
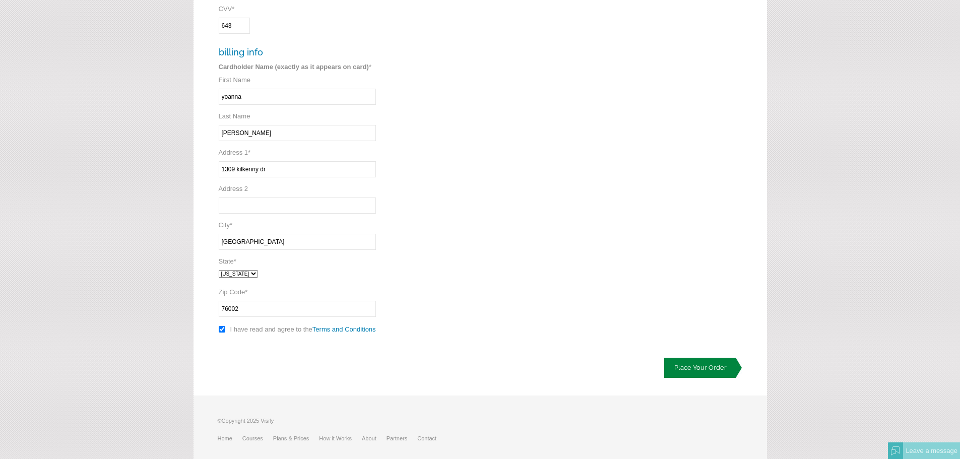
click at [692, 367] on link "Place Your Order" at bounding box center [703, 368] width 78 height 20
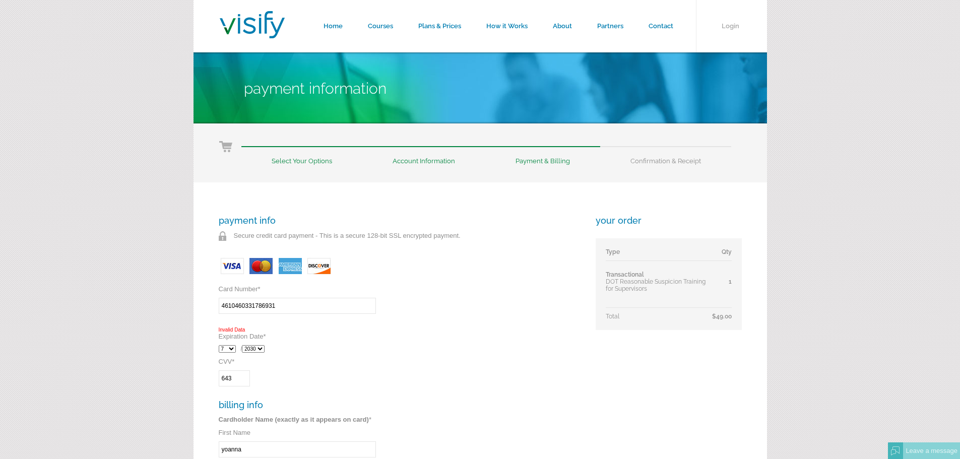
click at [281, 308] on input "4610460331786931" at bounding box center [297, 306] width 157 height 16
click at [288, 310] on input "4610460331786931" at bounding box center [297, 306] width 157 height 16
type input "4610460331786913"
click at [330, 327] on div "payment info Secure credit card payment - This is a secure 128-bit SSL encrypte…" at bounding box center [400, 453] width 363 height 477
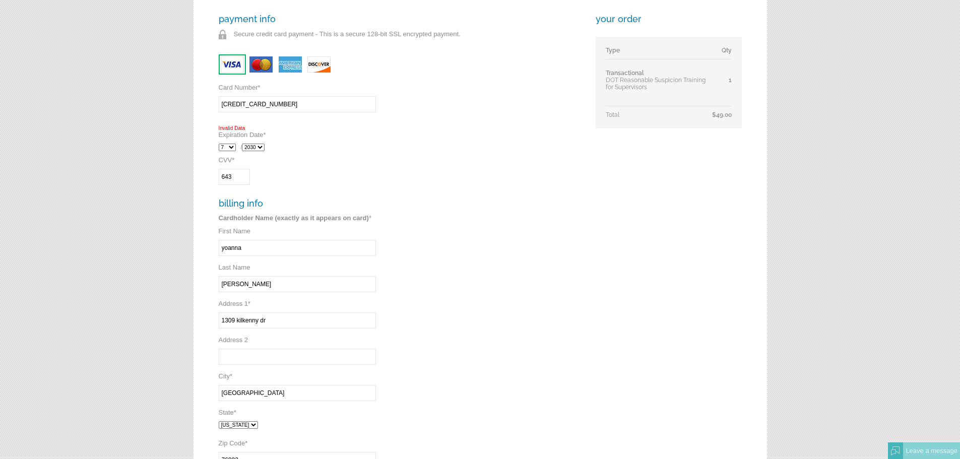
click at [511, 279] on div "payment info Secure credit card payment - This is a secure 128-bit SSL encrypte…" at bounding box center [400, 252] width 363 height 477
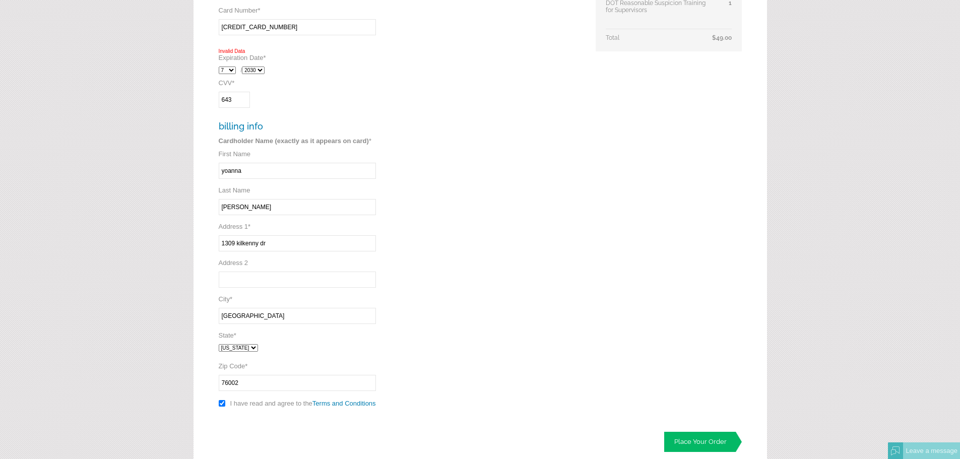
scroll to position [353, 0]
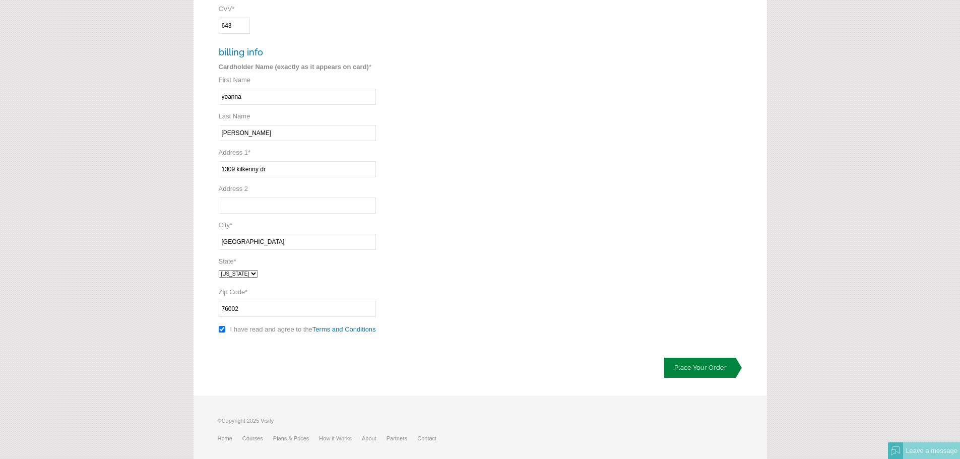
click at [700, 361] on link "Place Your Order" at bounding box center [703, 368] width 78 height 20
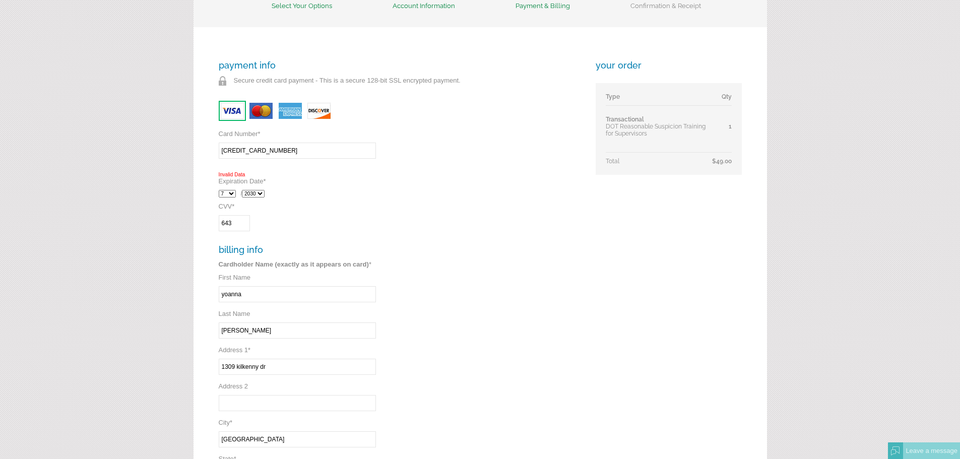
scroll to position [151, 0]
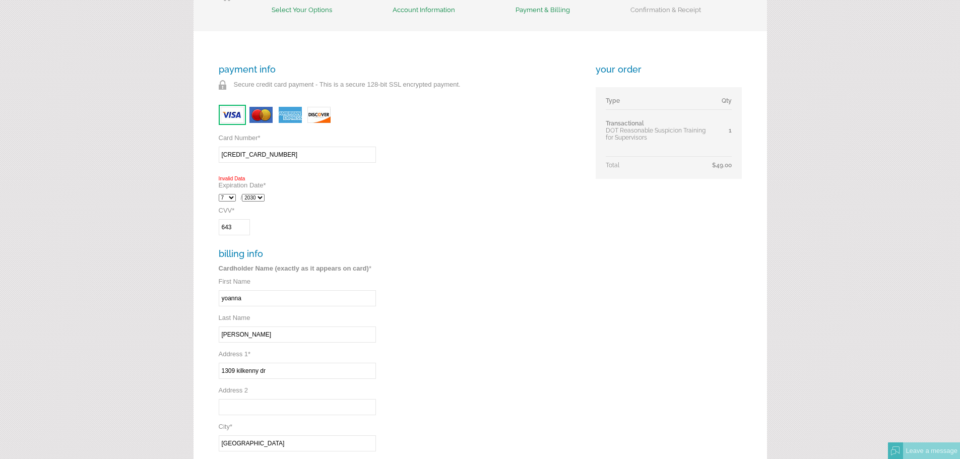
click at [283, 154] on input "4610460331786913" at bounding box center [297, 155] width 157 height 16
click at [224, 190] on div "1 2 3 4 5 6 7 8 9 10 11 12 / 2025 2026 2027 2028 2029 2030 2031 2032" at bounding box center [400, 198] width 363 height 18
click at [236, 192] on div "1 2 3 4 5 6 7 8 9 10 11 12 / 2025 2026 2027 2028 2029 2030 2031 2032" at bounding box center [400, 198] width 363 height 18
click at [253, 199] on select "2025 2026 2027 2028 2029 2030 2031 2032" at bounding box center [253, 198] width 23 height 8
click at [244, 194] on select "2025 2026 2027 2028 2029 2030 2031 2032" at bounding box center [253, 198] width 23 height 8
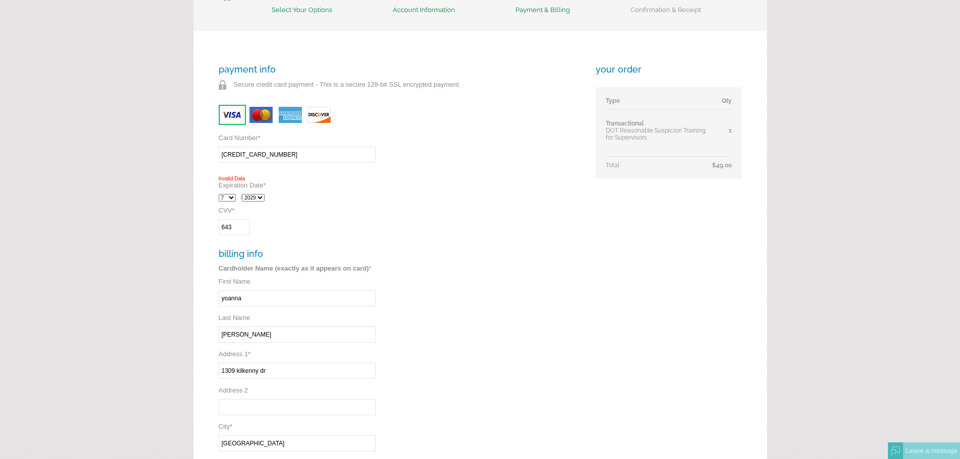
click at [258, 198] on select "2025 2026 2027 2028 2029 2030 2031 2032" at bounding box center [253, 198] width 23 height 8
select select "2030"
click at [244, 194] on select "2025 2026 2027 2028 2029 2030 2031 2032" at bounding box center [253, 198] width 23 height 8
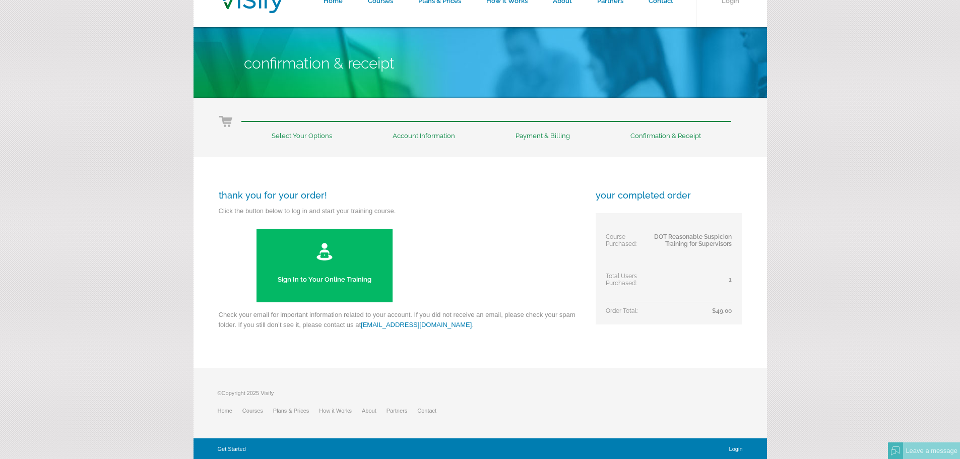
scroll to position [26, 0]
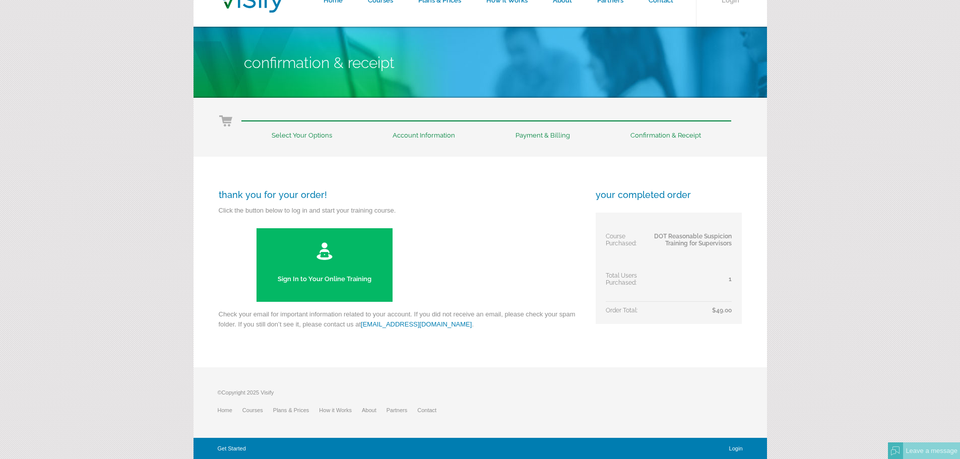
click at [339, 262] on link "Sign In to Your Online Training" at bounding box center [324, 265] width 136 height 74
